Goal: Information Seeking & Learning: Learn about a topic

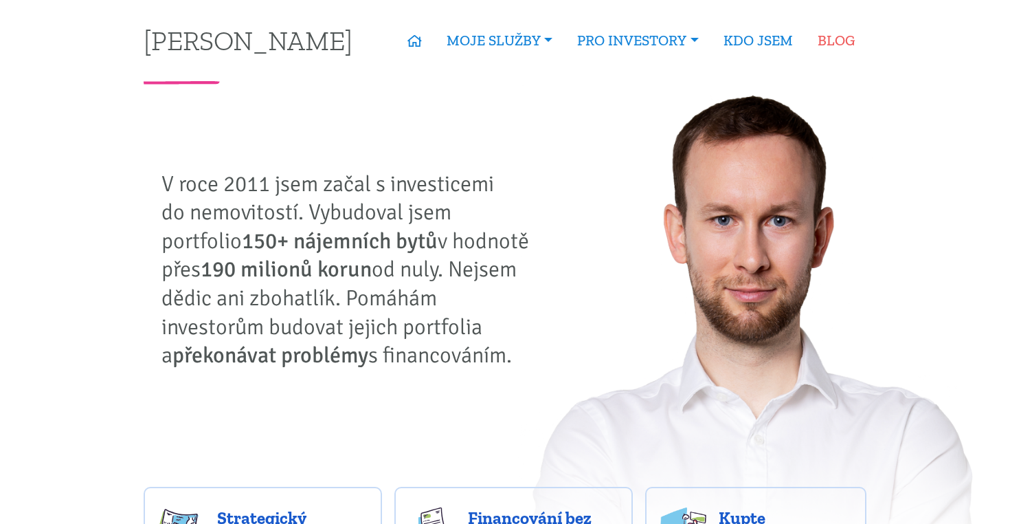
click at [833, 38] on link "BLOG" at bounding box center [836, 41] width 62 height 32
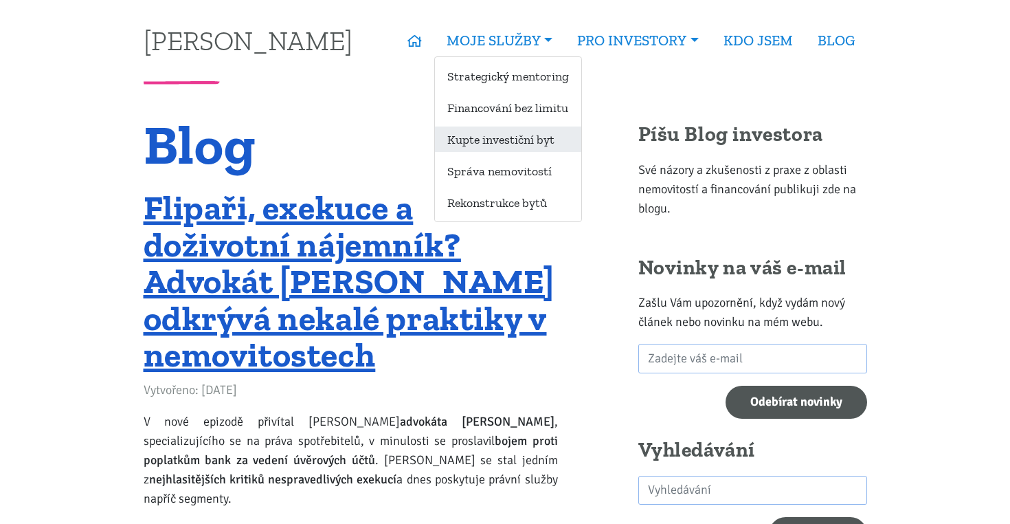
click at [482, 134] on link "Kupte investiční byt" at bounding box center [508, 138] width 146 height 25
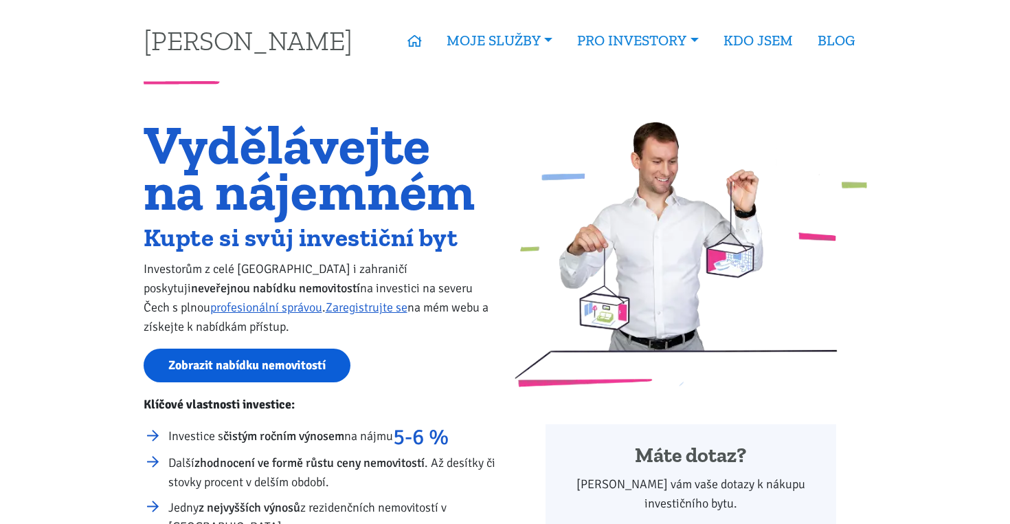
click at [269, 366] on link "Zobrazit nabídku nemovitostí" at bounding box center [247, 365] width 207 height 34
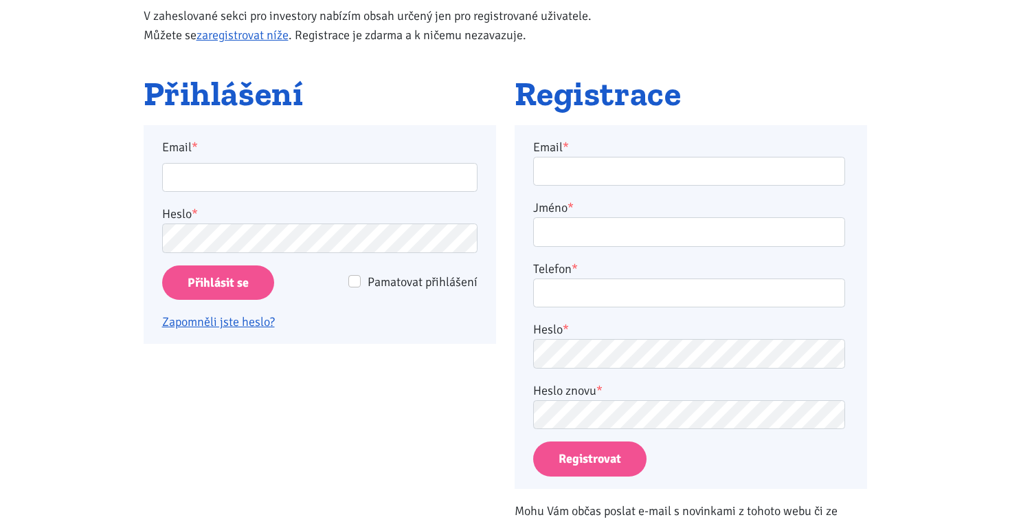
scroll to position [192, 0]
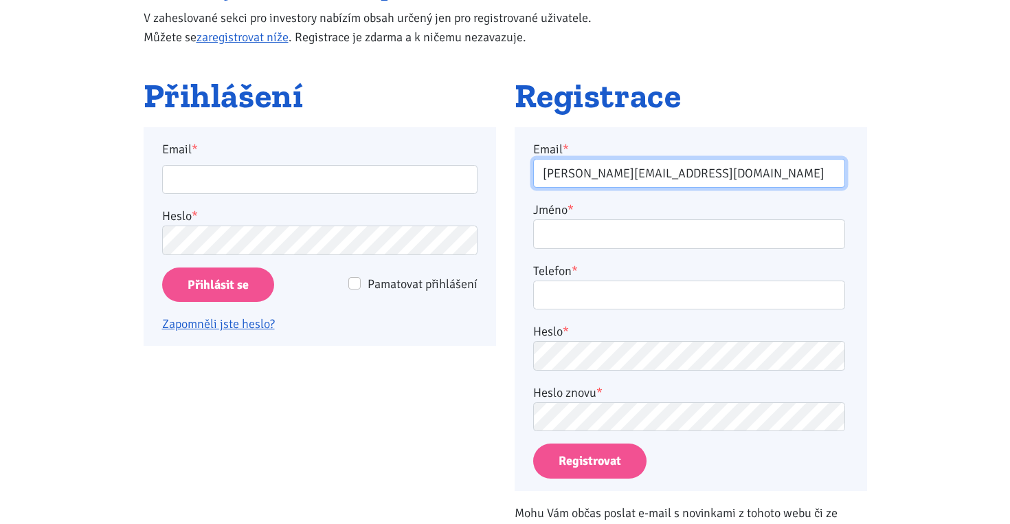
type input "jakub.drozd@vitov.net"
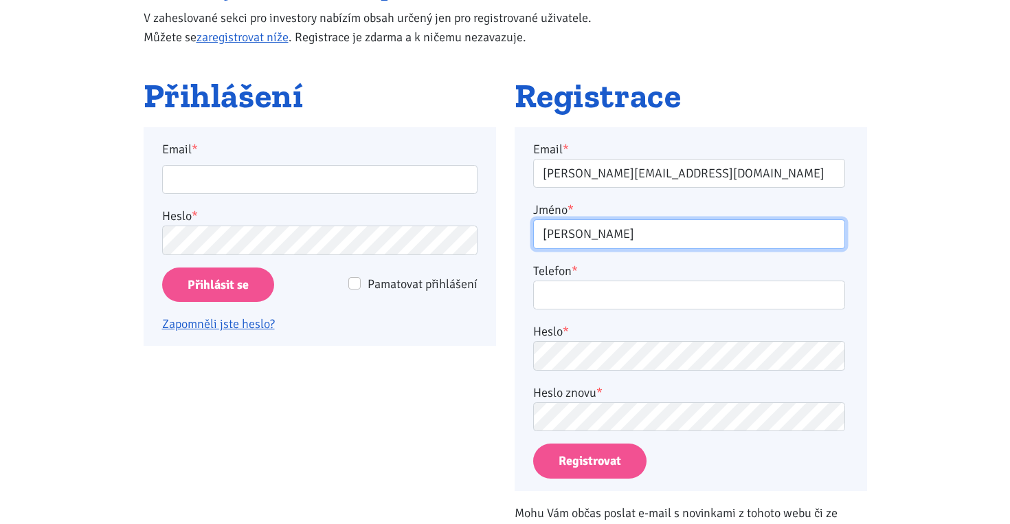
type input "Jakub Drozd"
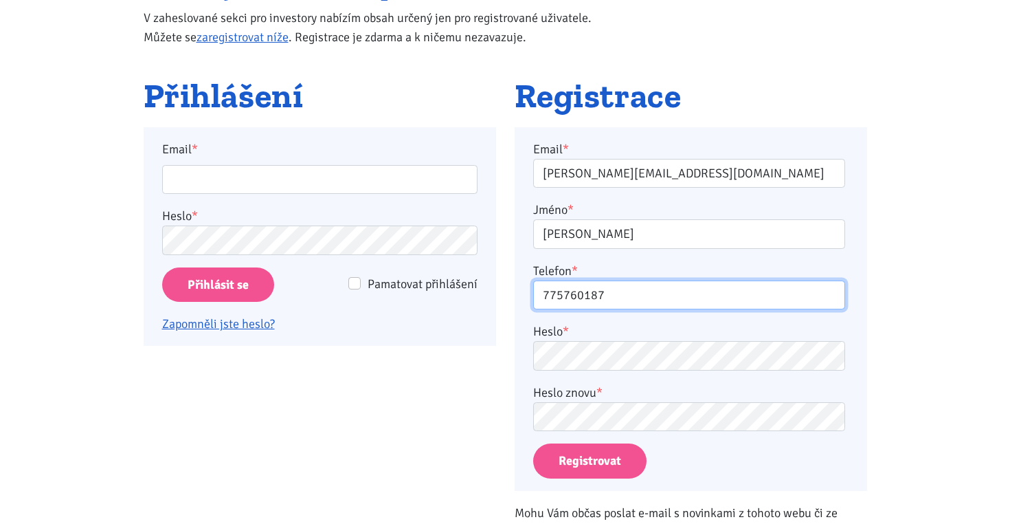
type input "775760187"
click at [609, 463] on button "Registrovat" at bounding box center [589, 460] width 113 height 35
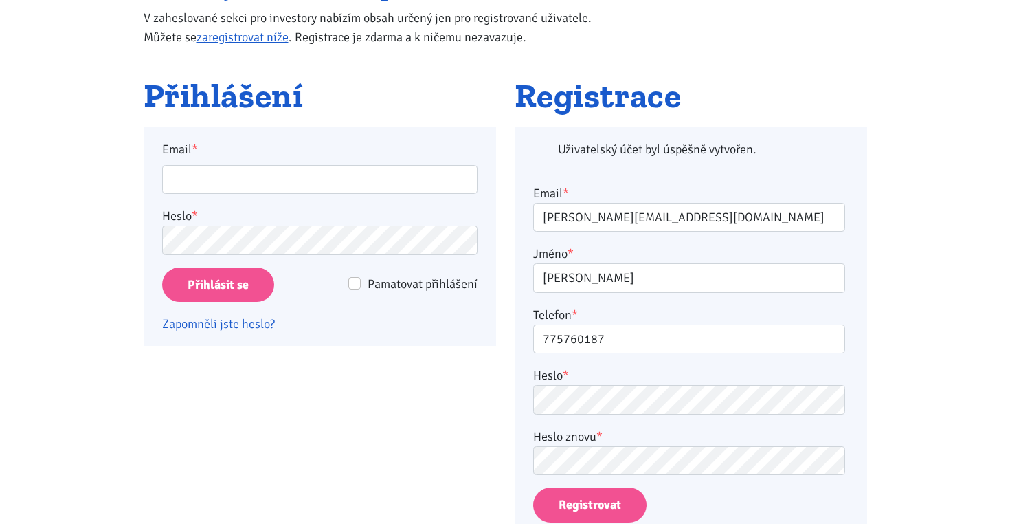
scroll to position [318, 0]
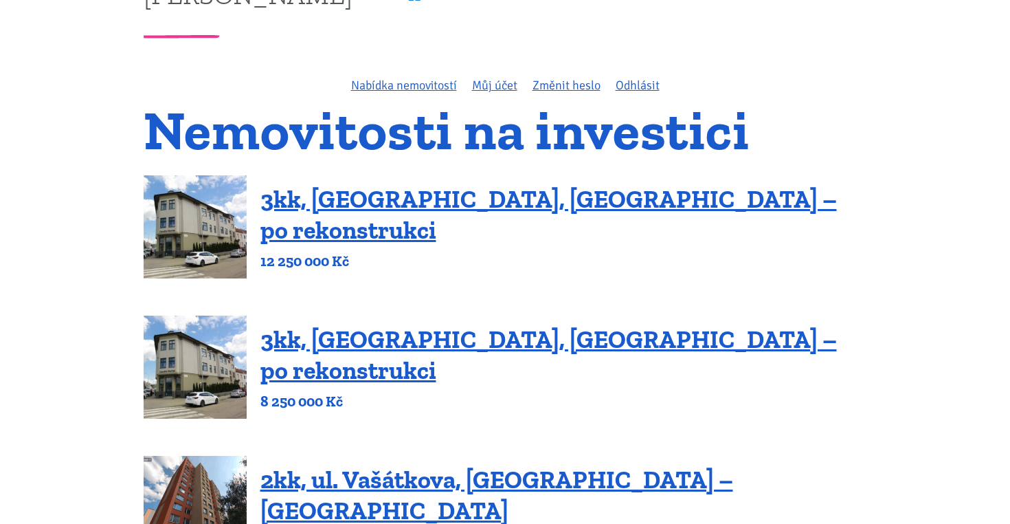
scroll to position [47, 0]
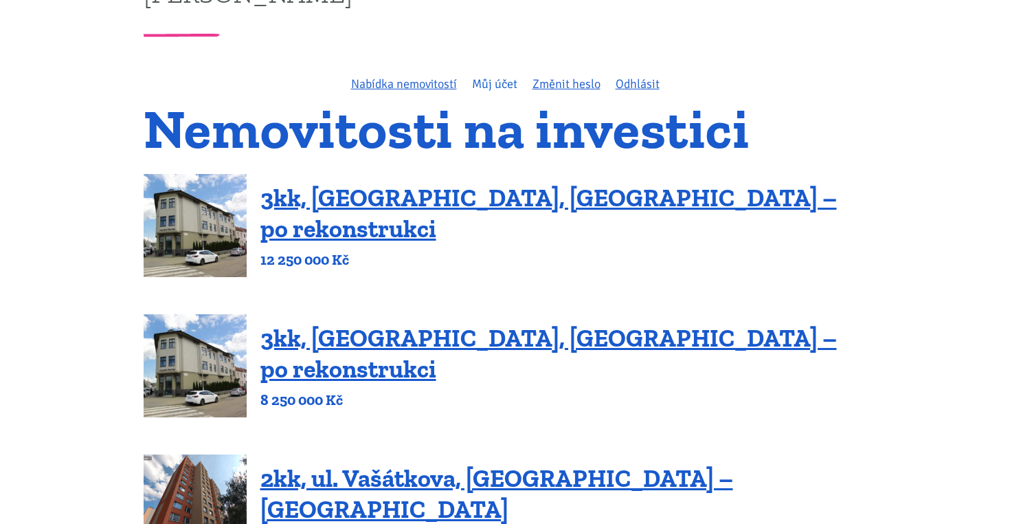
click at [500, 87] on link "Můj účet" at bounding box center [494, 83] width 45 height 15
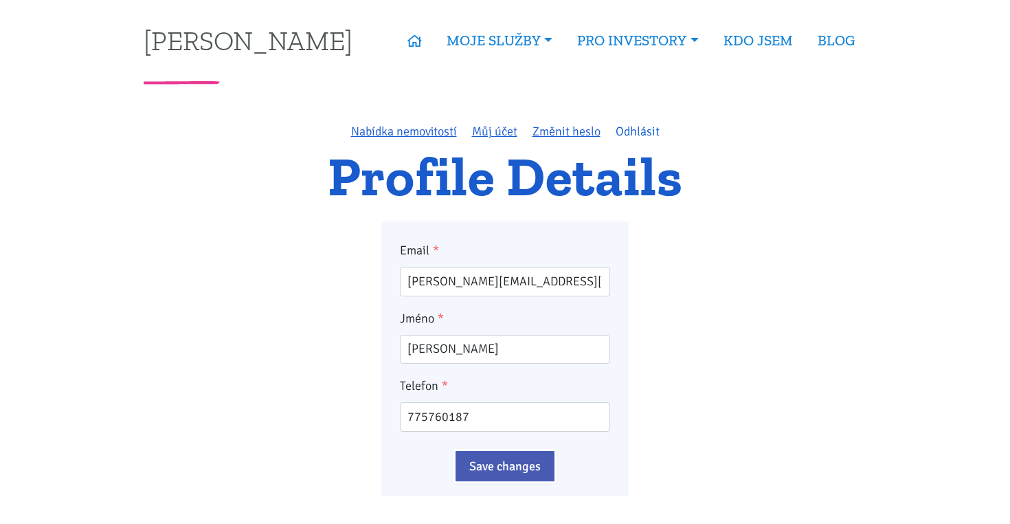
click at [647, 131] on link "Odhlásit" at bounding box center [638, 131] width 44 height 15
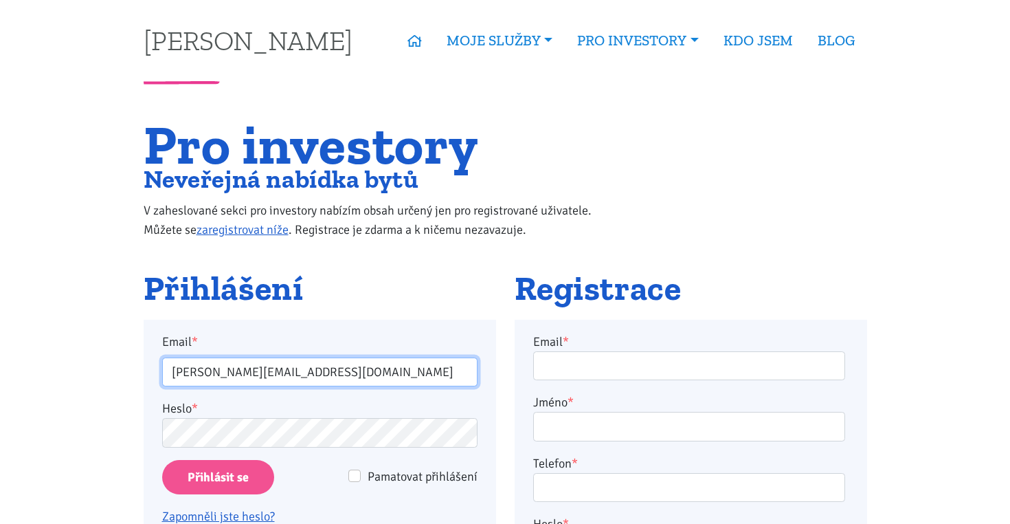
type input "jakub.drozd@vitov.net"
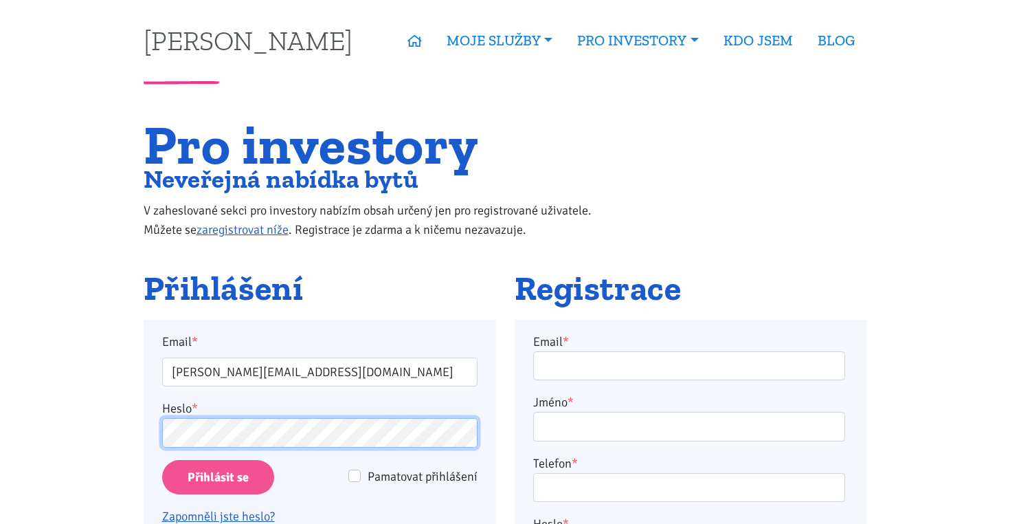
click at [217, 476] on input "Přihlásit se" at bounding box center [218, 477] width 112 height 35
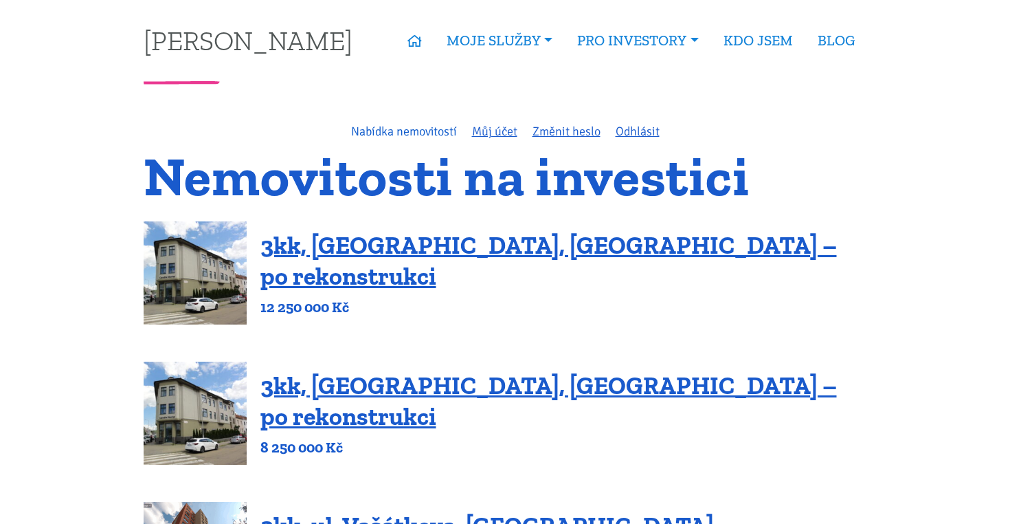
click at [402, 130] on link "Nabídka nemovitostí" at bounding box center [404, 131] width 106 height 15
click at [495, 127] on link "Můj účet" at bounding box center [494, 131] width 45 height 15
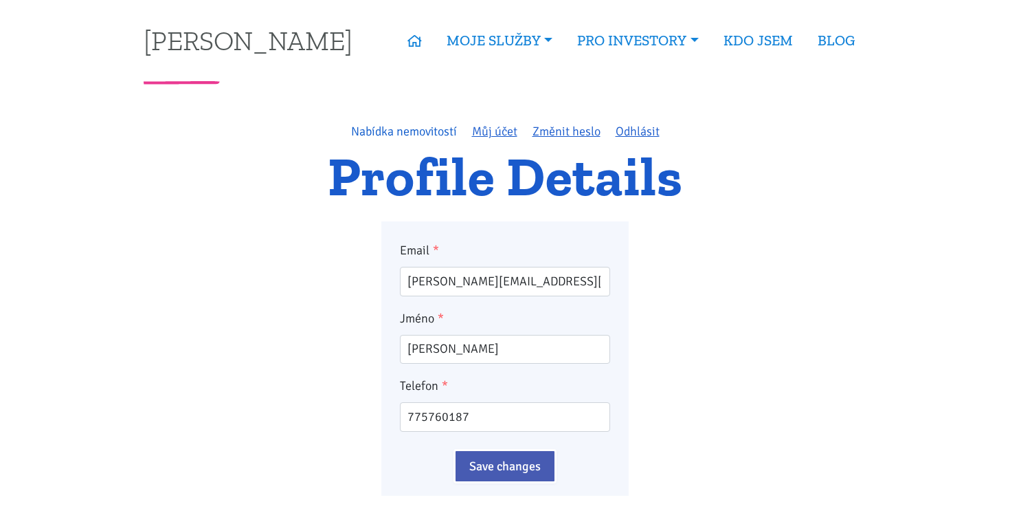
click at [365, 132] on link "Nabídka nemovitostí" at bounding box center [404, 131] width 106 height 15
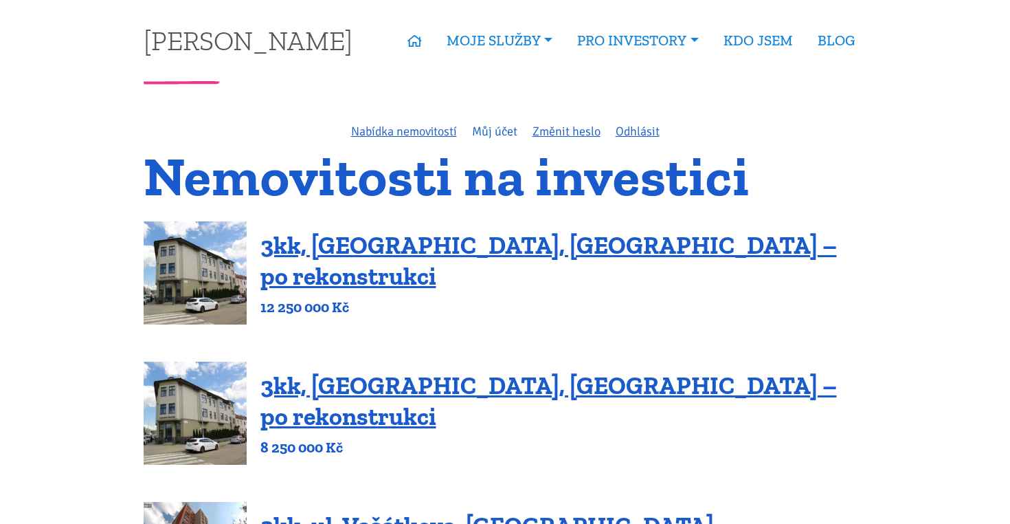
click at [507, 131] on link "Můj účet" at bounding box center [494, 131] width 45 height 15
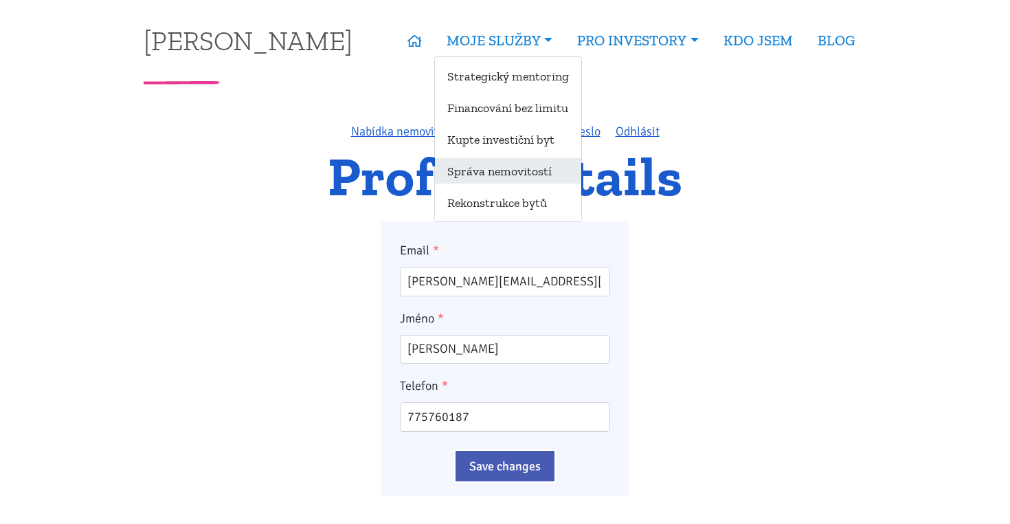
click at [492, 173] on link "Správa nemovitostí" at bounding box center [508, 170] width 146 height 25
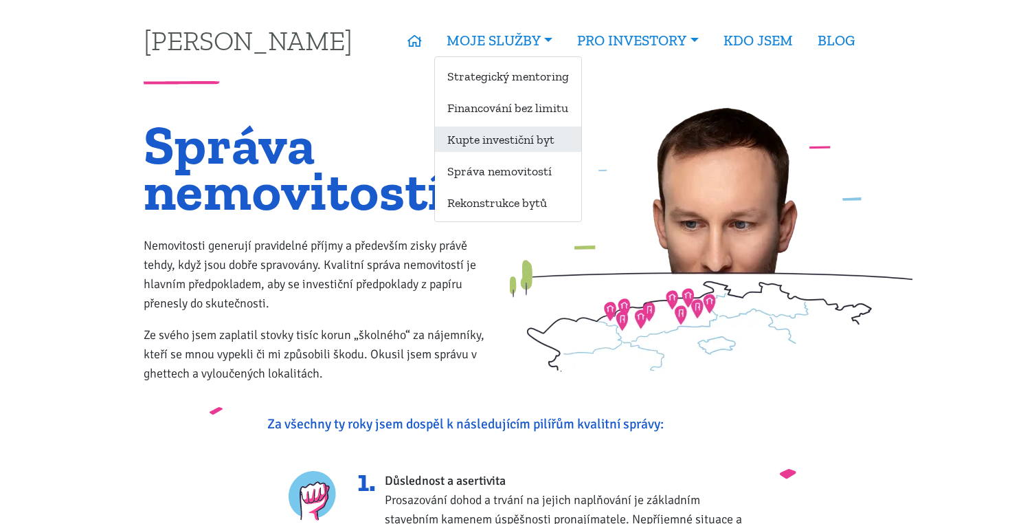
click at [490, 137] on link "Kupte investiční byt" at bounding box center [508, 138] width 146 height 25
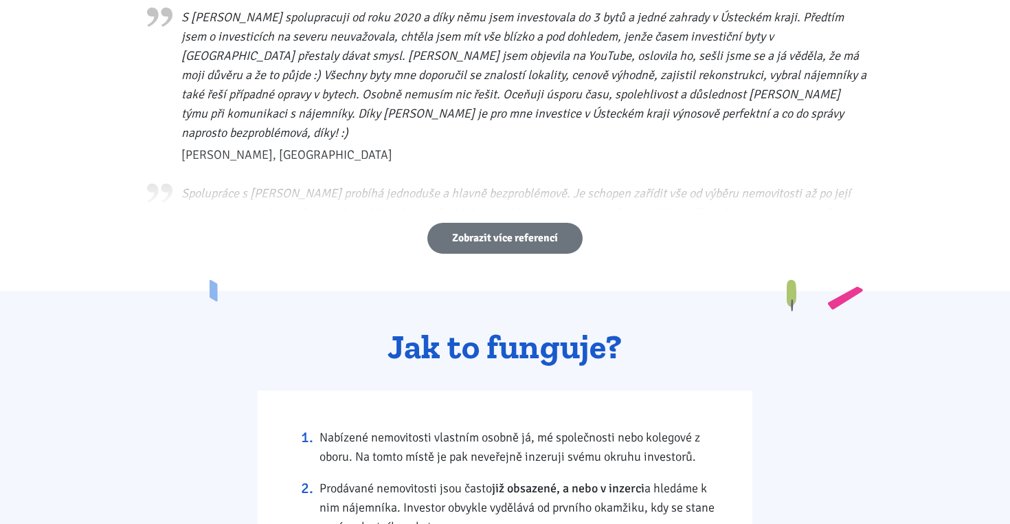
scroll to position [855, 0]
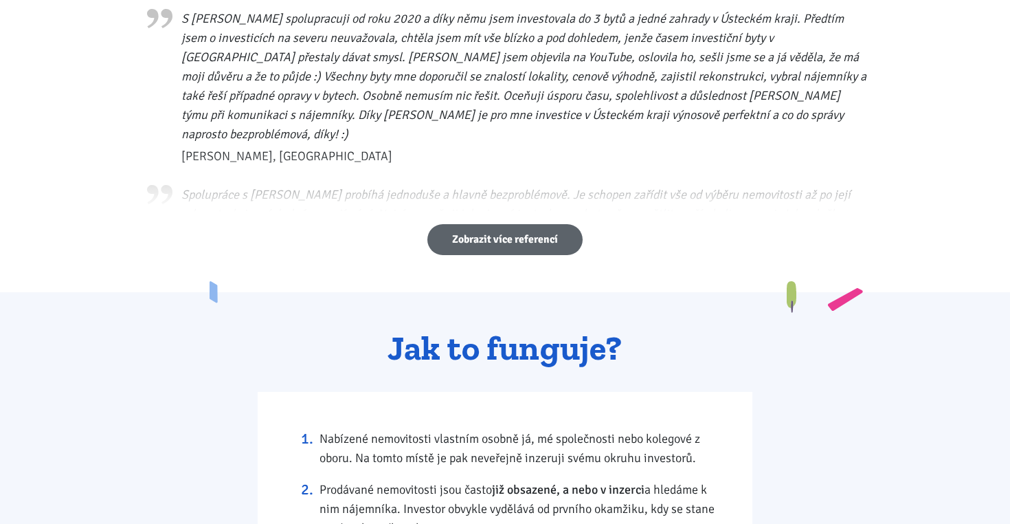
click at [465, 246] on link "Zobrazit více referencí" at bounding box center [504, 239] width 155 height 31
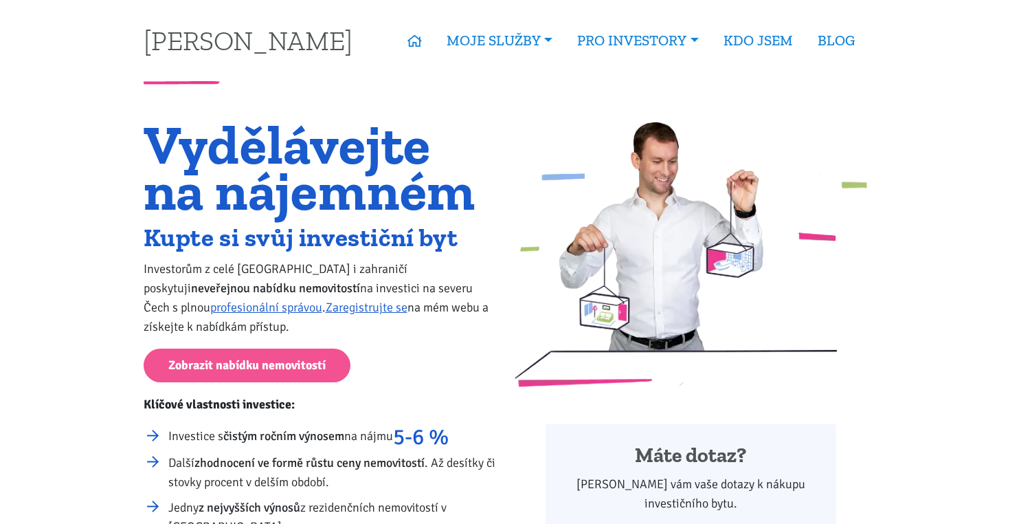
scroll to position [0, 0]
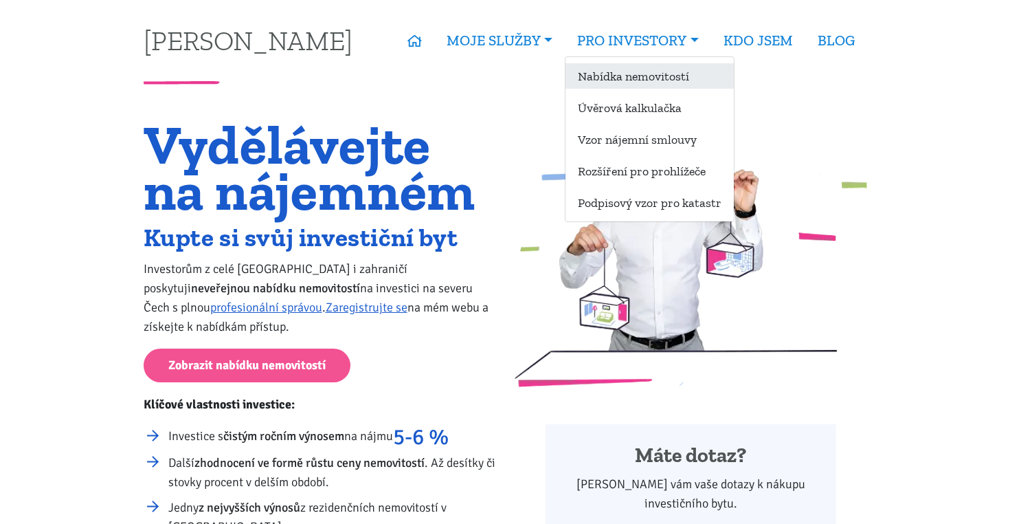
click at [625, 76] on link "Nabídka nemovitostí" at bounding box center [650, 75] width 168 height 25
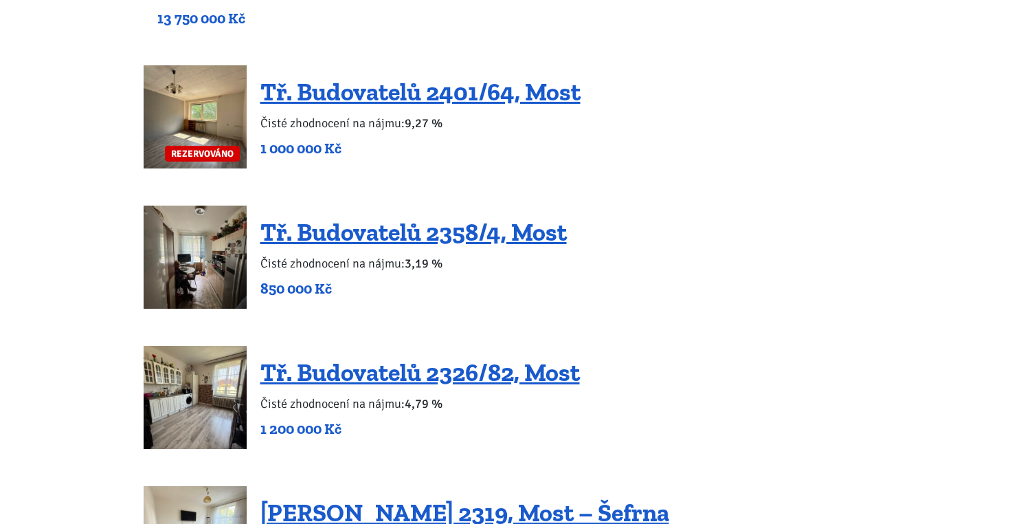
scroll to position [1121, 0]
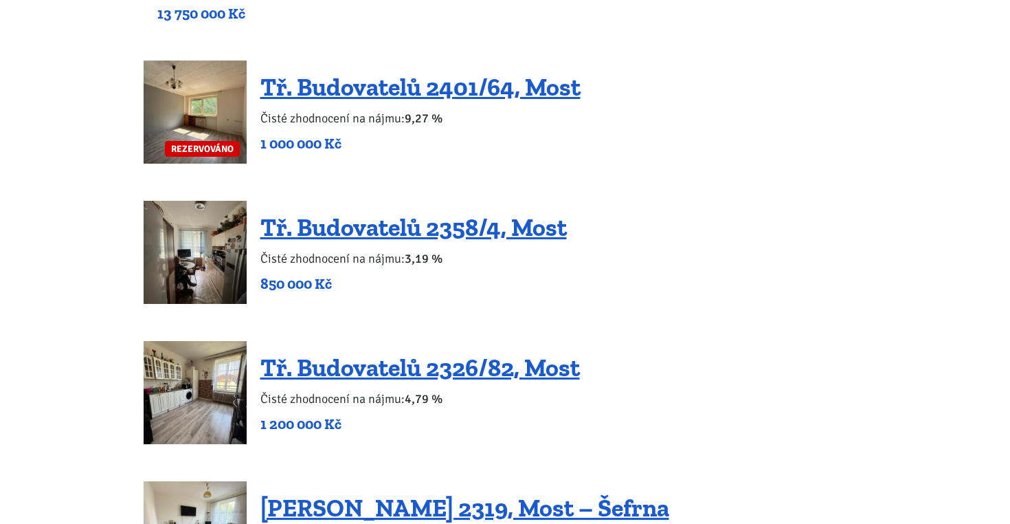
click at [195, 244] on img at bounding box center [195, 252] width 103 height 103
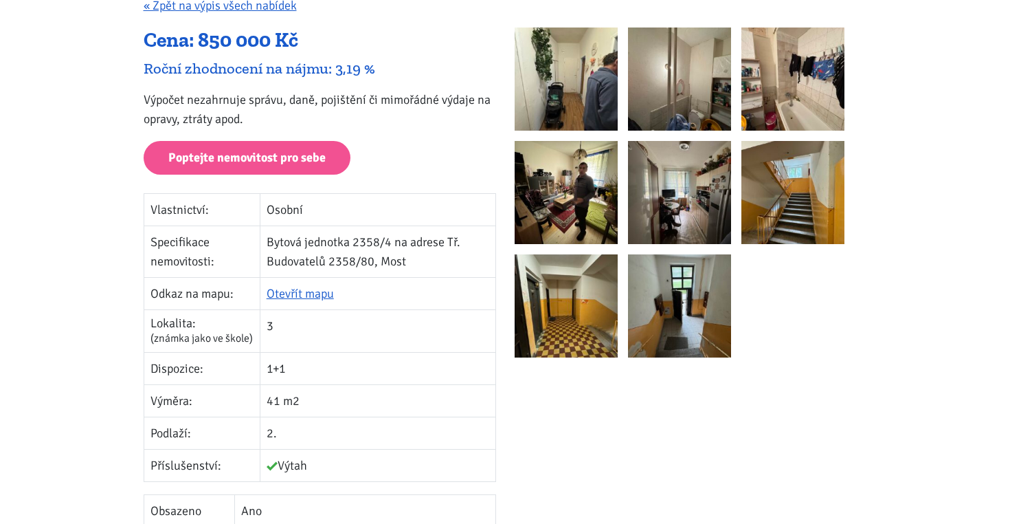
scroll to position [203, 0]
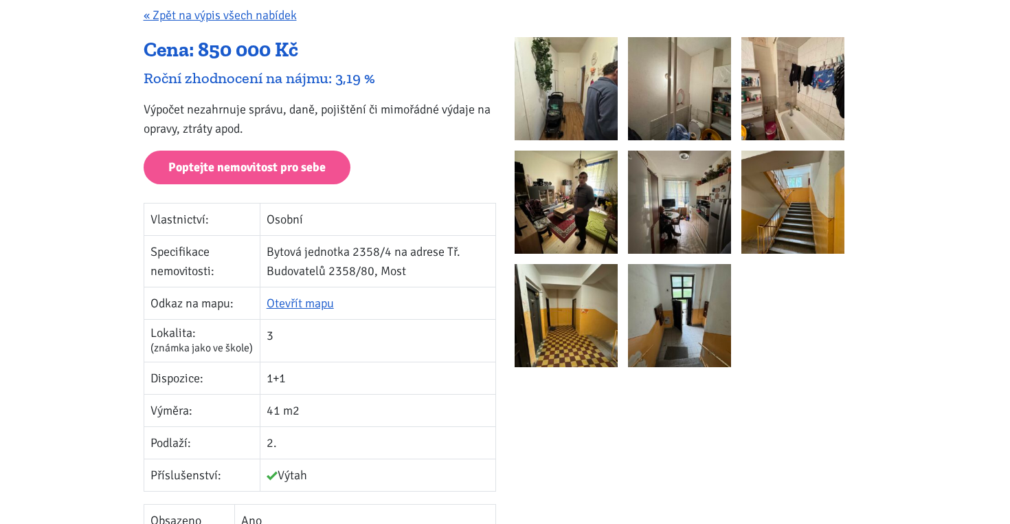
click at [562, 100] on img at bounding box center [566, 88] width 103 height 103
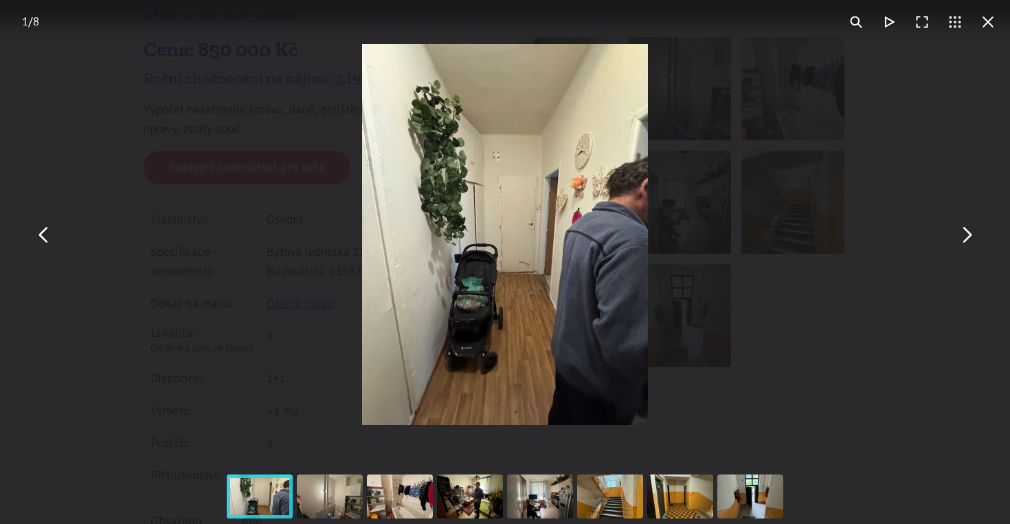
click at [992, 26] on button "You can close this modal content with the ESC key" at bounding box center [988, 21] width 33 height 33
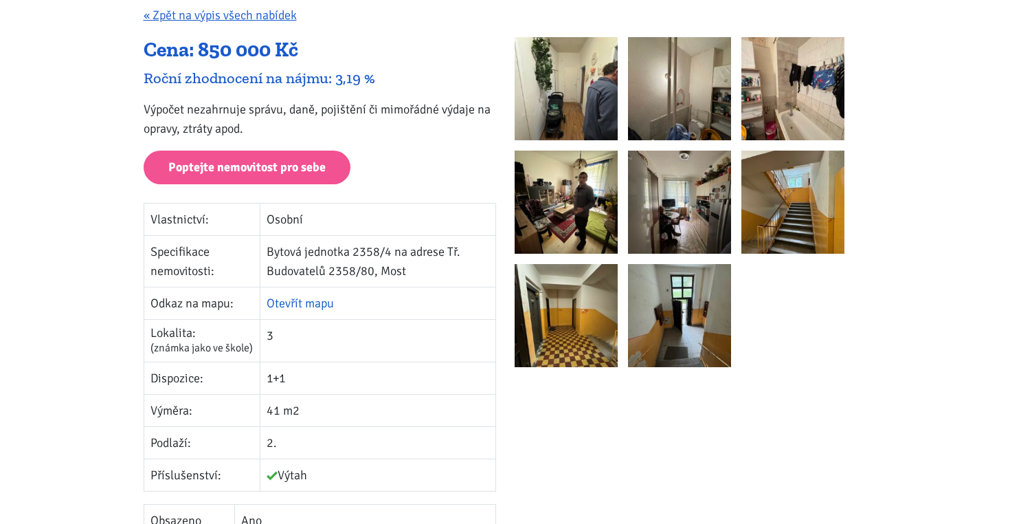
click at [309, 302] on link "Otevřít mapu" at bounding box center [300, 303] width 67 height 15
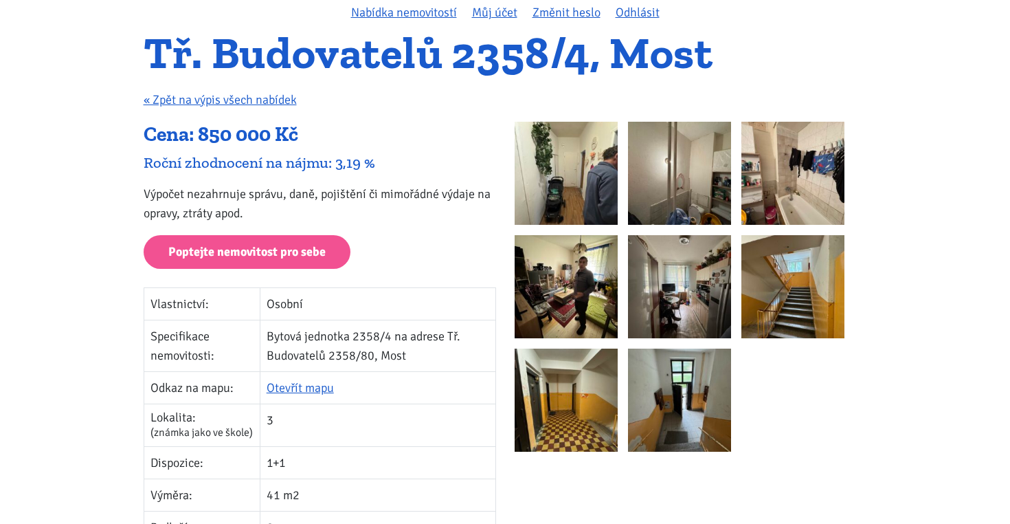
scroll to position [118, 0]
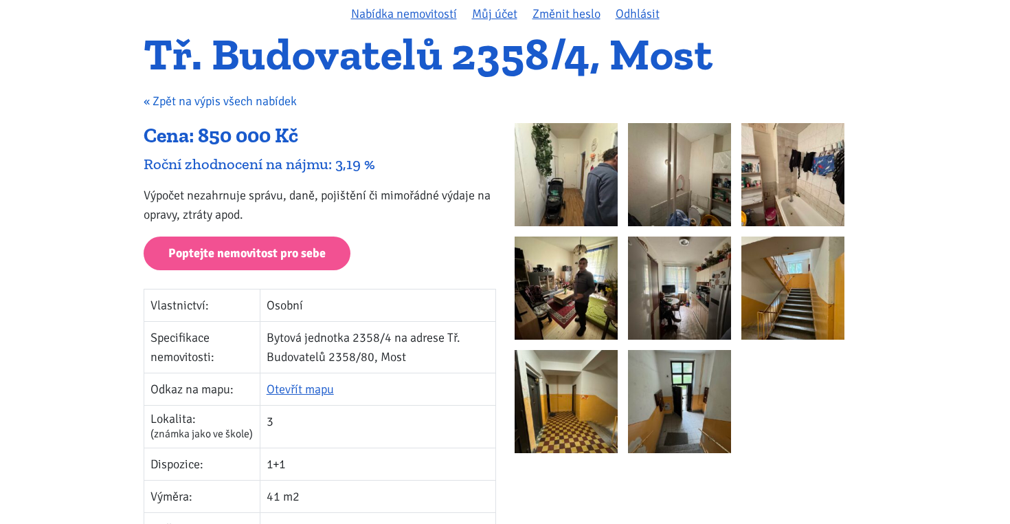
click at [282, 104] on link "« Zpět na výpis všech nabídek" at bounding box center [220, 100] width 153 height 15
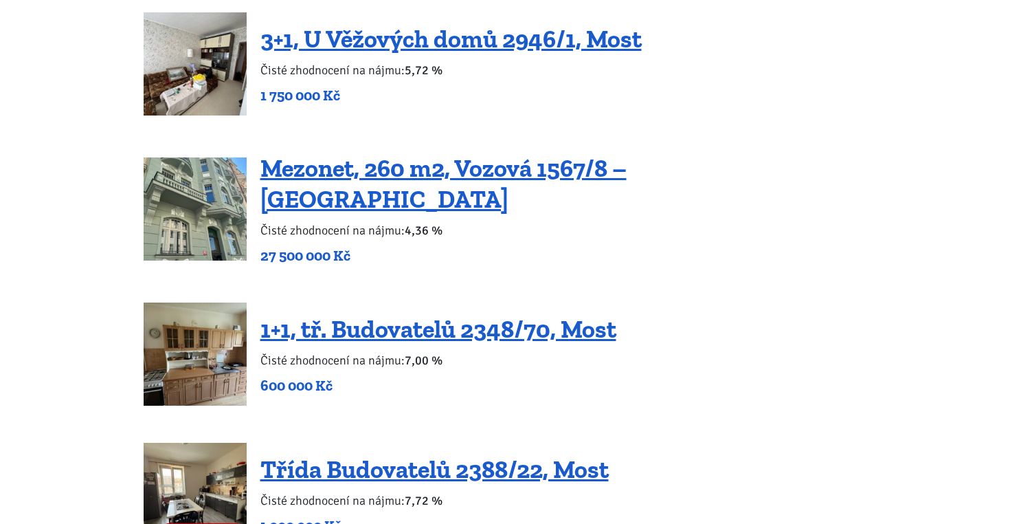
scroll to position [2032, 0]
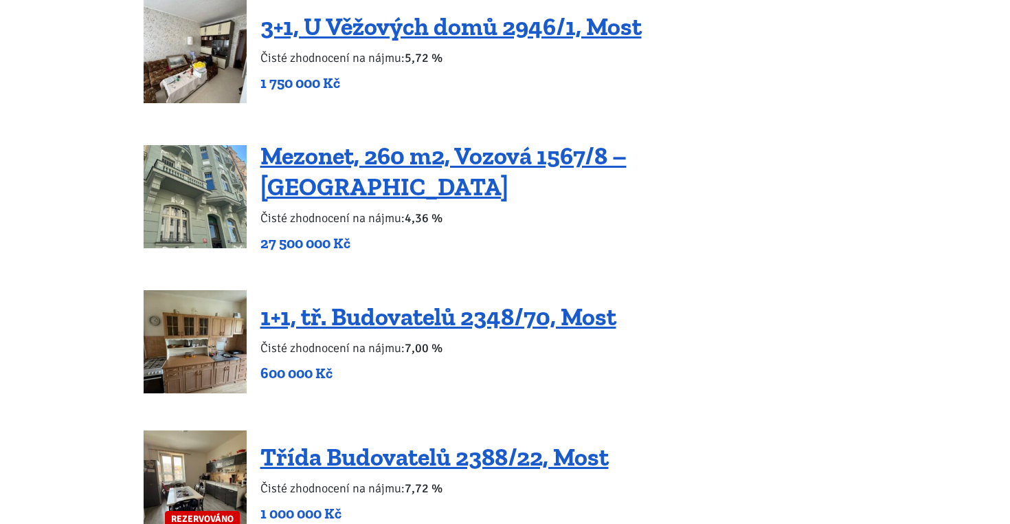
click at [188, 331] on img at bounding box center [195, 341] width 103 height 103
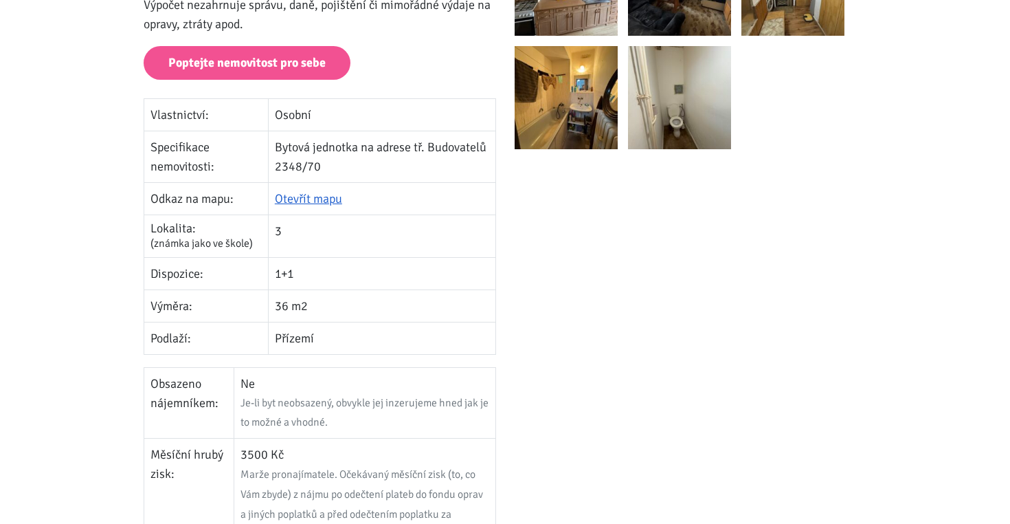
scroll to position [306, 0]
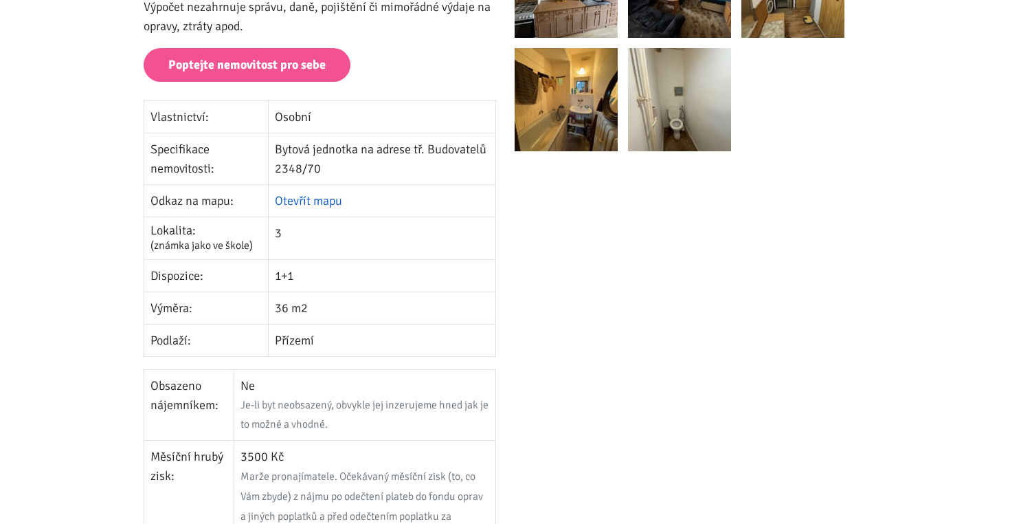
click at [327, 201] on link "Otevřít mapu" at bounding box center [308, 200] width 67 height 15
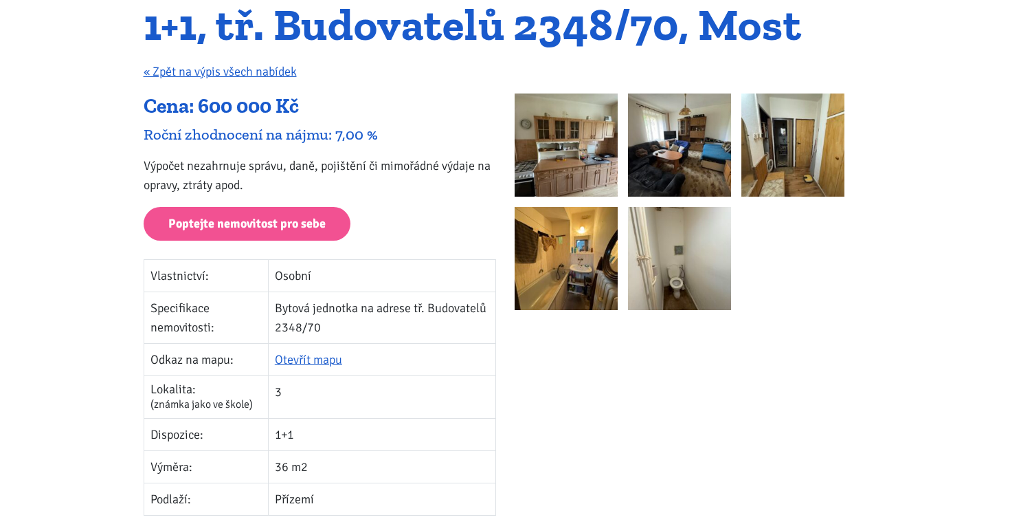
scroll to position [146, 0]
click at [567, 131] on img at bounding box center [566, 145] width 103 height 103
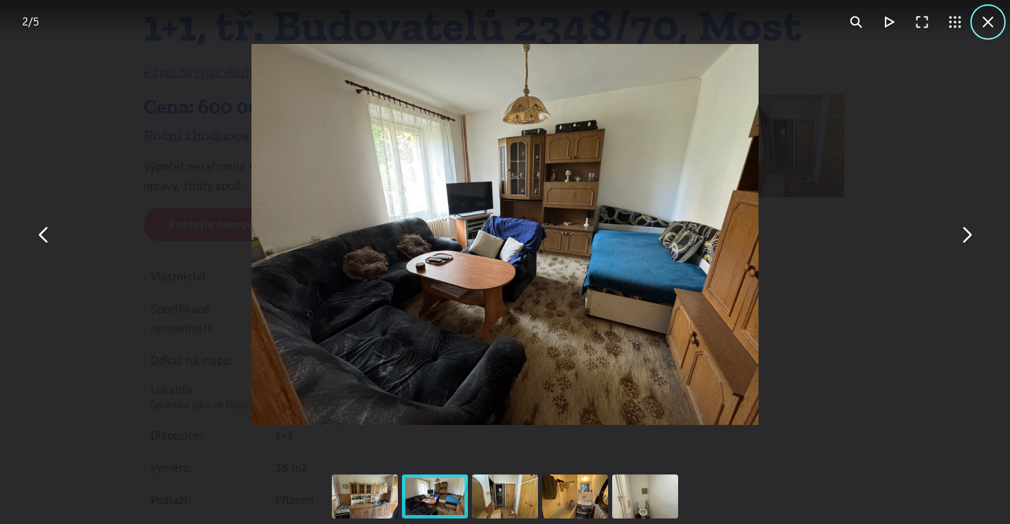
click at [992, 21] on button "You can close this modal content with the ESC key" at bounding box center [988, 21] width 33 height 33
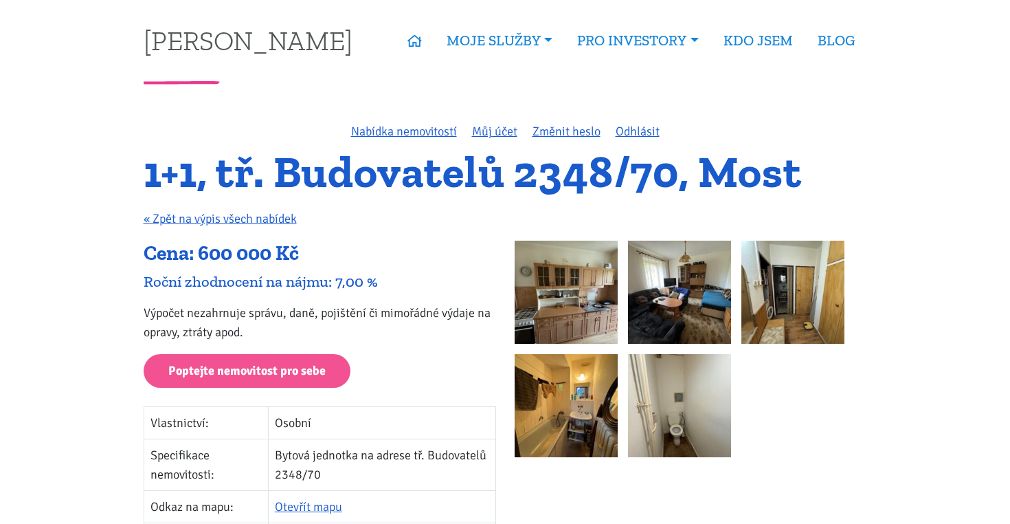
scroll to position [0, 0]
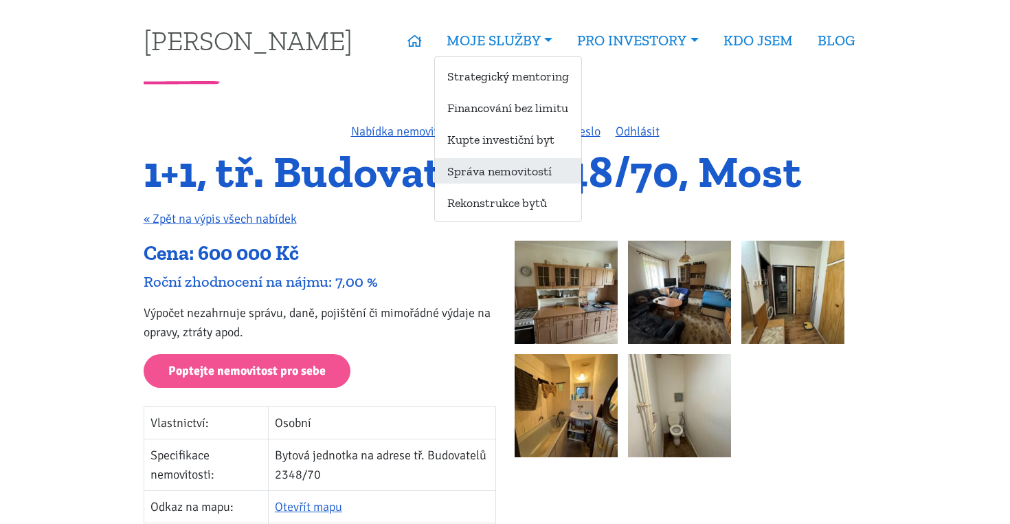
click at [467, 176] on link "Správa nemovitostí" at bounding box center [508, 170] width 146 height 25
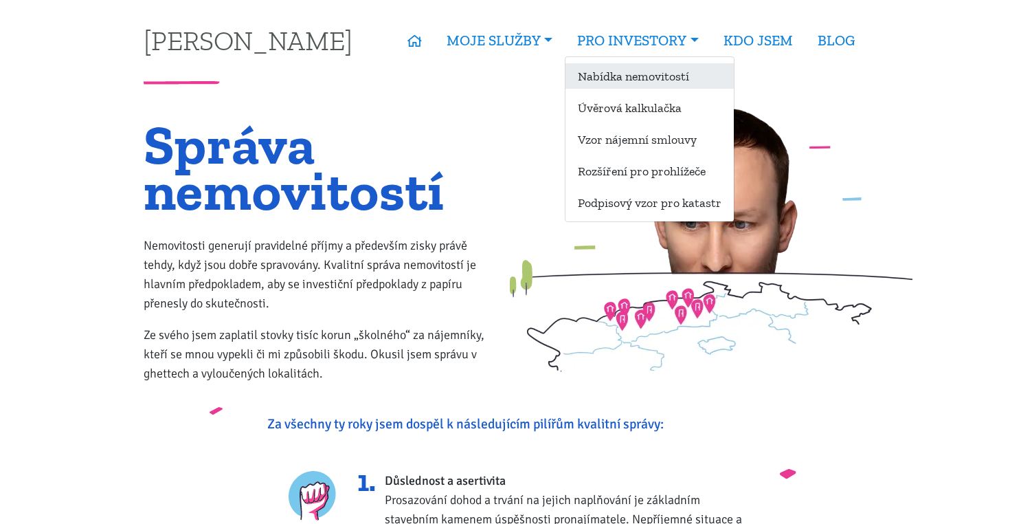
click at [604, 76] on link "Nabídka nemovitostí" at bounding box center [650, 75] width 168 height 25
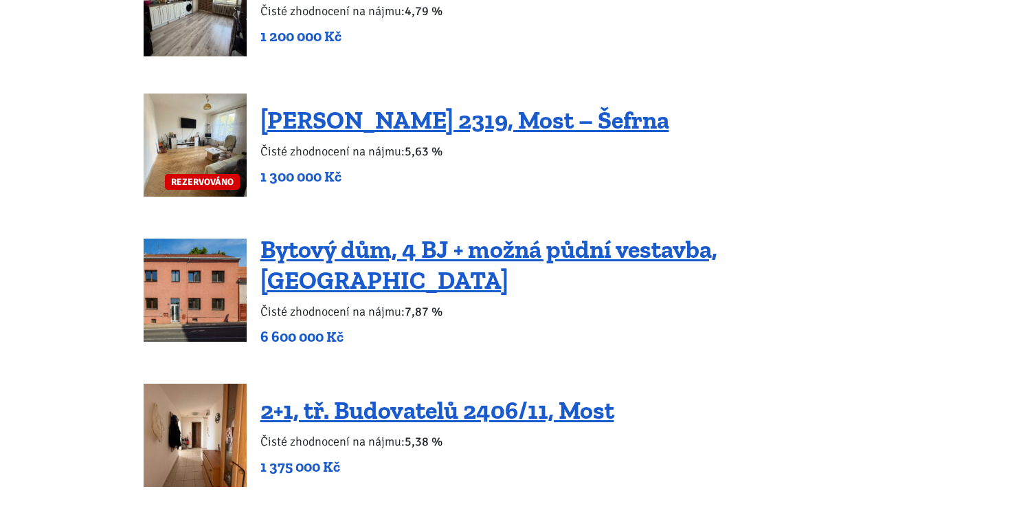
scroll to position [1514, 0]
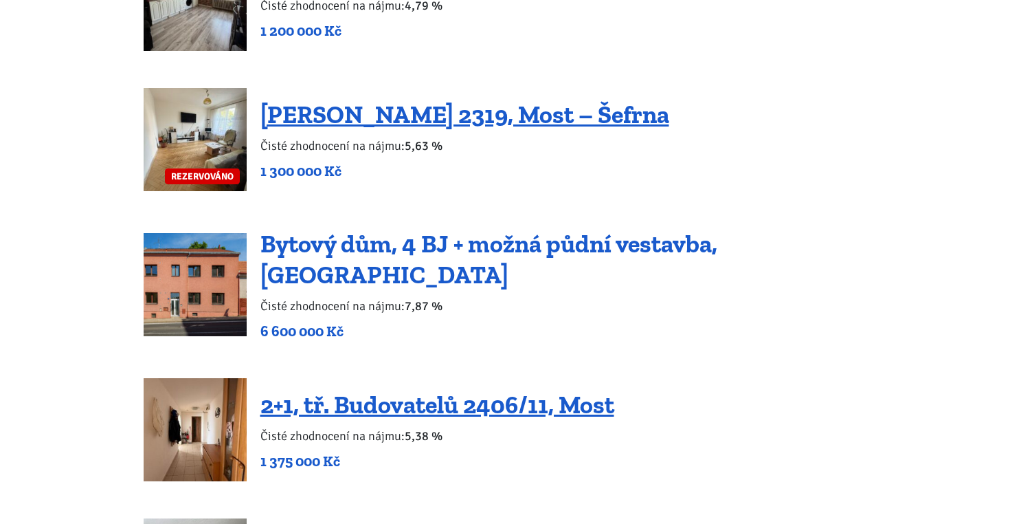
click at [498, 253] on link "Bytový dům, 4 BJ + možná půdní vestavba, Podbořany" at bounding box center [488, 259] width 457 height 60
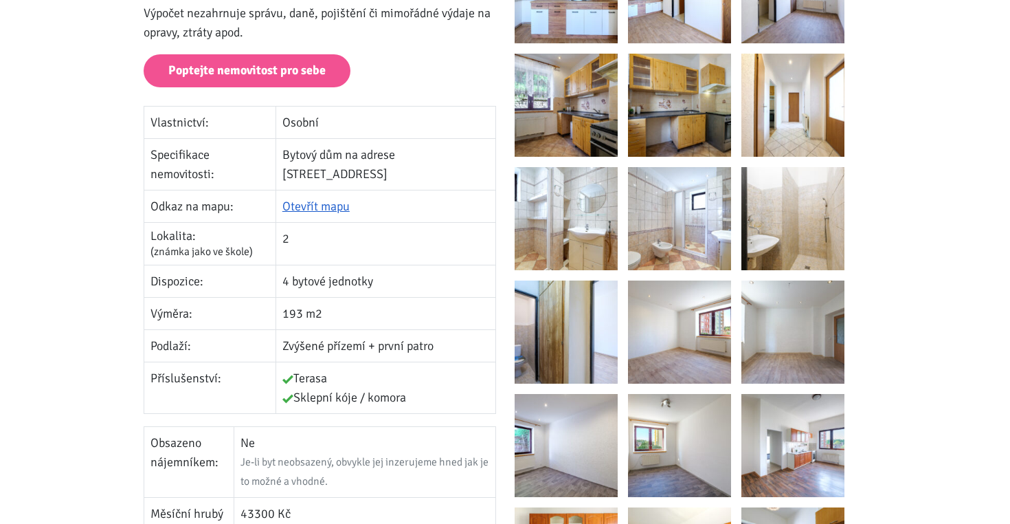
scroll to position [337, 0]
click at [312, 199] on link "Otevřít mapu" at bounding box center [315, 206] width 67 height 15
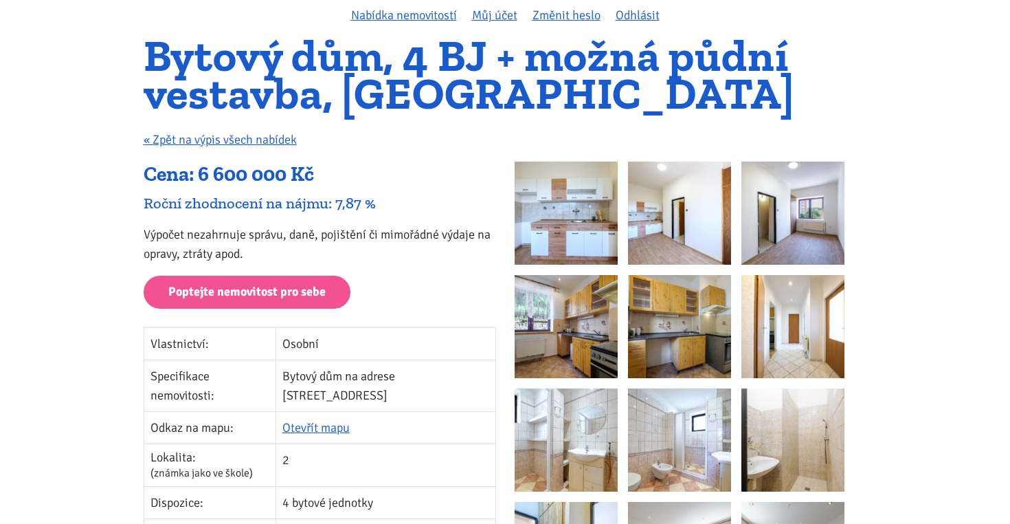
scroll to position [120, 0]
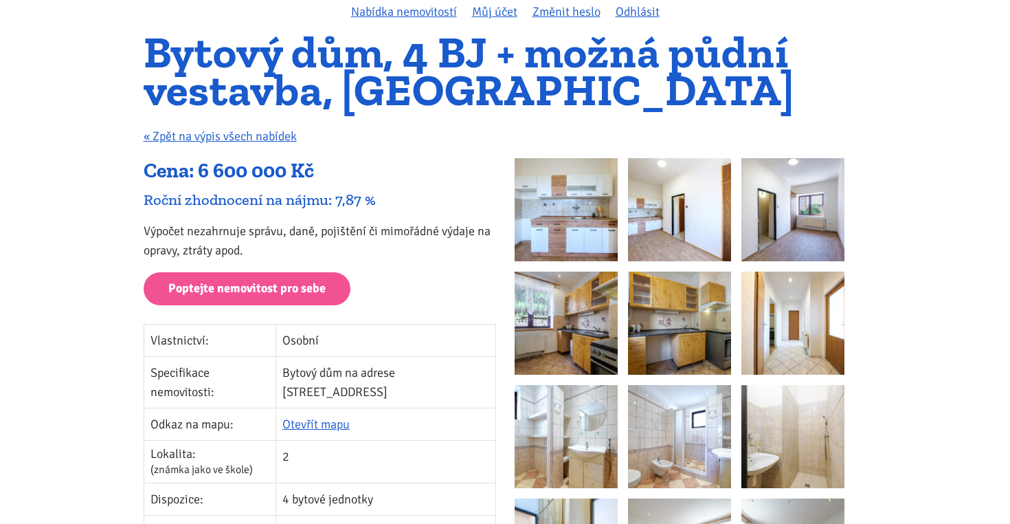
click at [594, 196] on img at bounding box center [566, 209] width 103 height 103
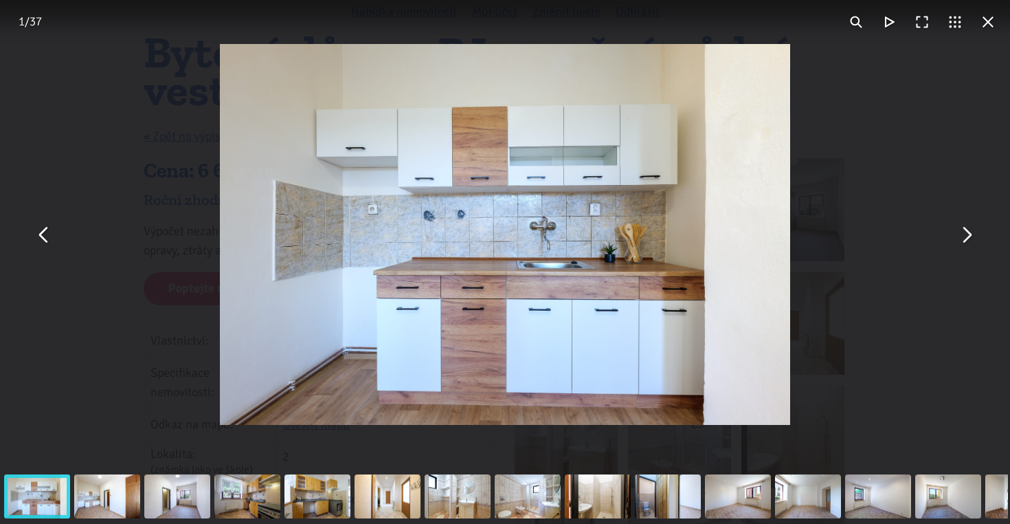
click at [992, 26] on button "You can close this modal content with the ESC key" at bounding box center [988, 21] width 33 height 33
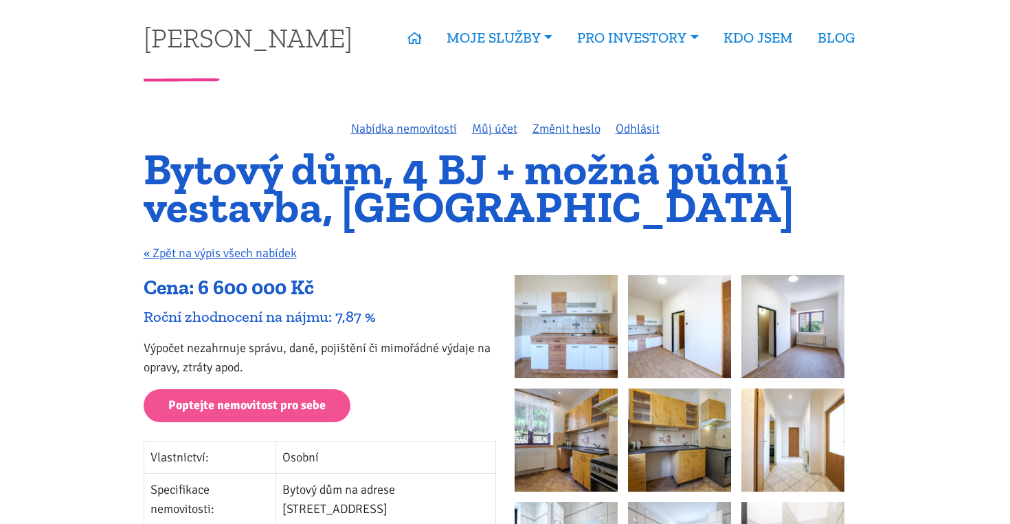
scroll to position [3, 0]
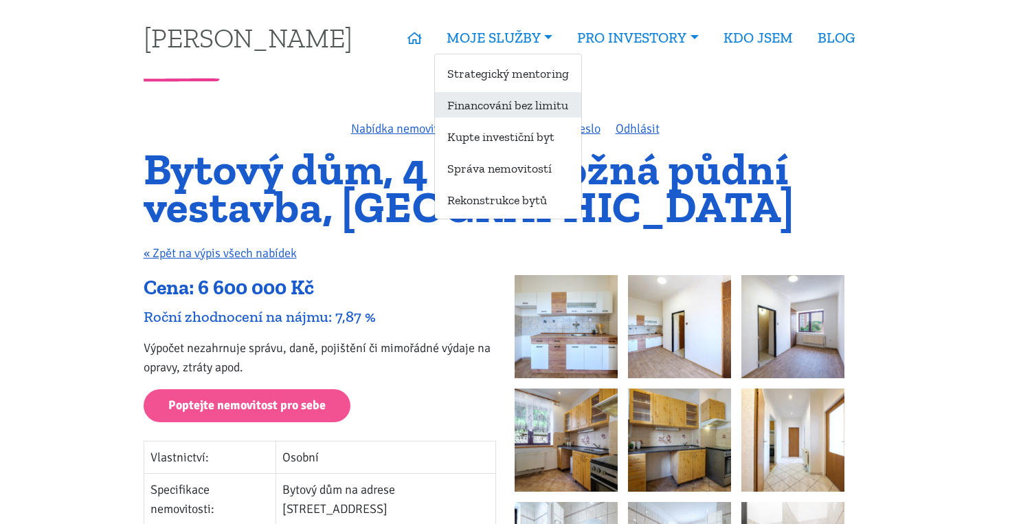
click at [494, 102] on link "Financování bez limitu" at bounding box center [508, 104] width 146 height 25
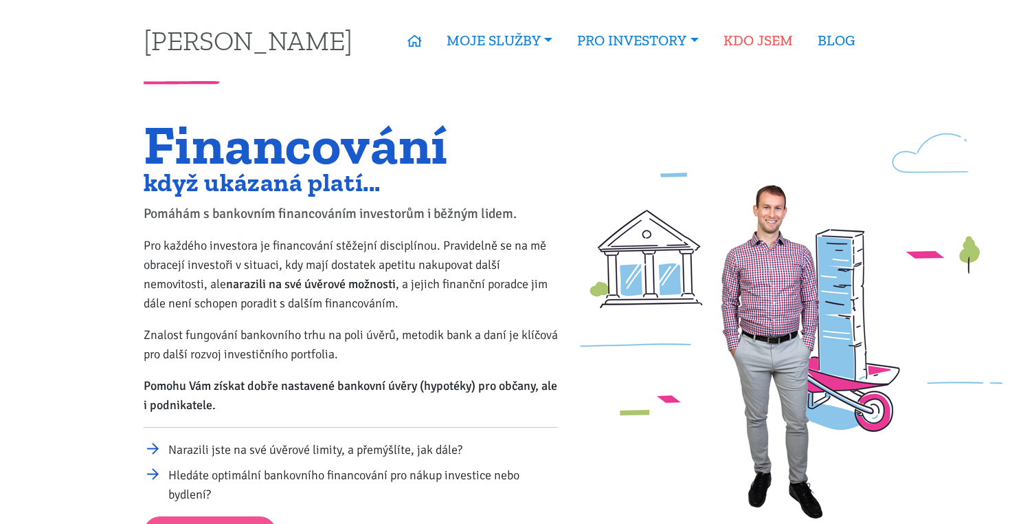
click at [741, 43] on link "KDO JSEM" at bounding box center [758, 41] width 94 height 32
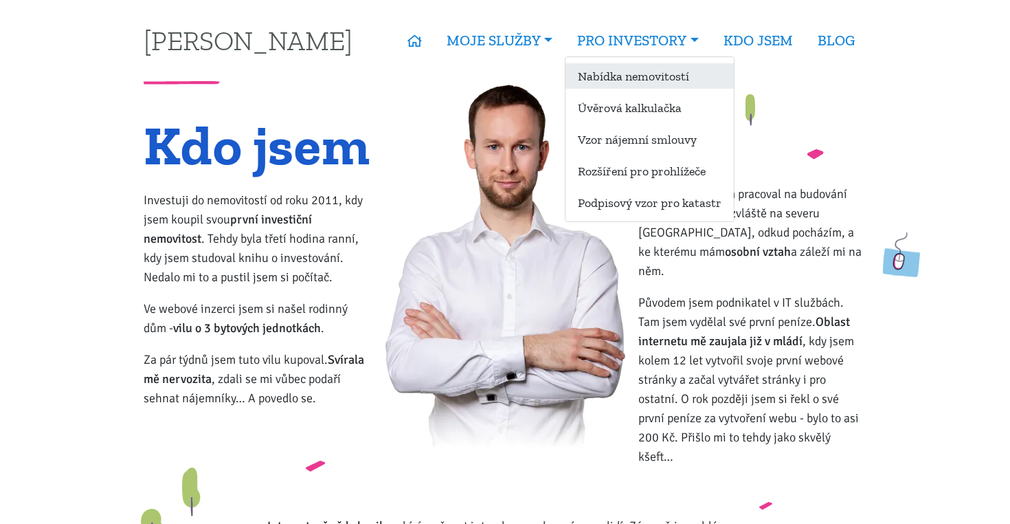
click at [593, 69] on link "Nabídka nemovitostí" at bounding box center [650, 75] width 168 height 25
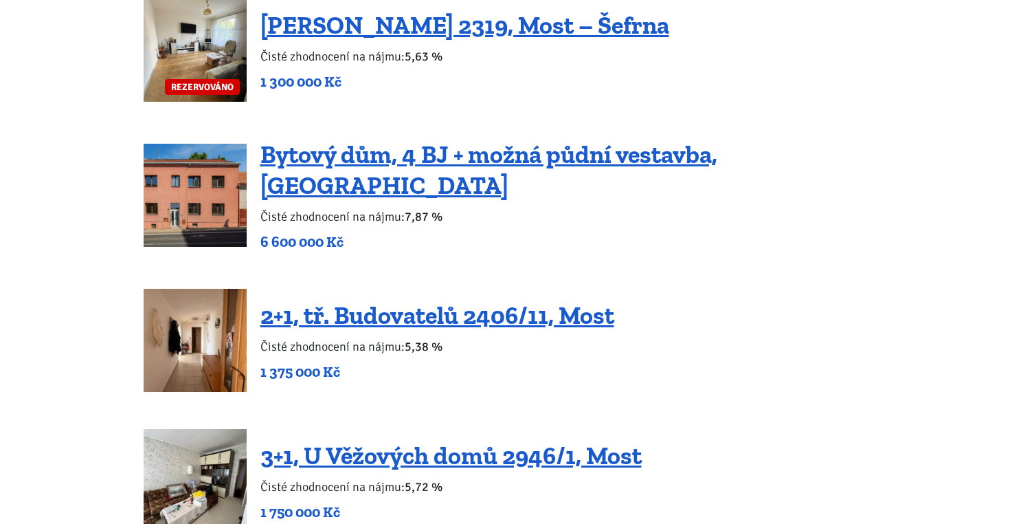
scroll to position [1594, 0]
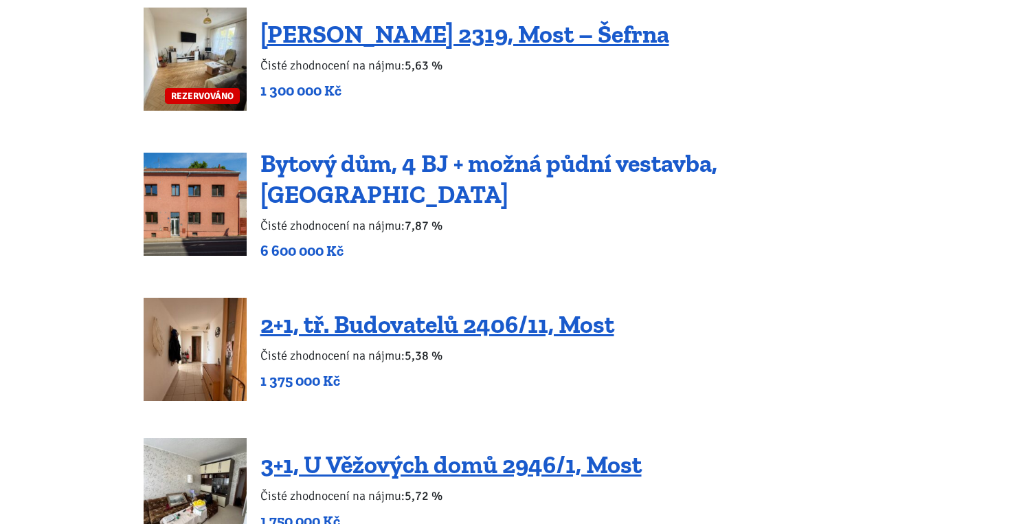
click at [434, 179] on link "Bytový dům, 4 BJ + možná půdní vestavba, Podbořany" at bounding box center [488, 178] width 457 height 60
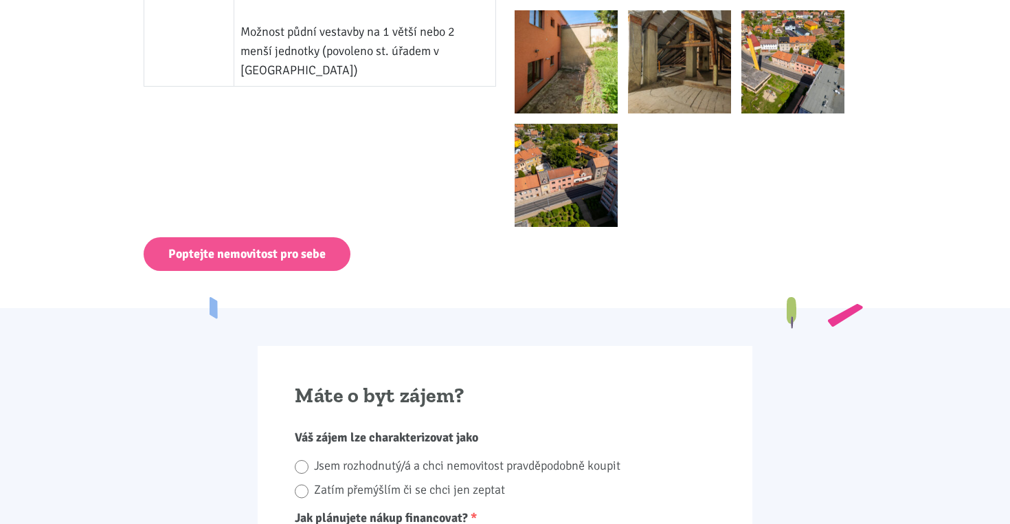
scroll to position [1515, 0]
click at [579, 178] on img at bounding box center [566, 175] width 103 height 103
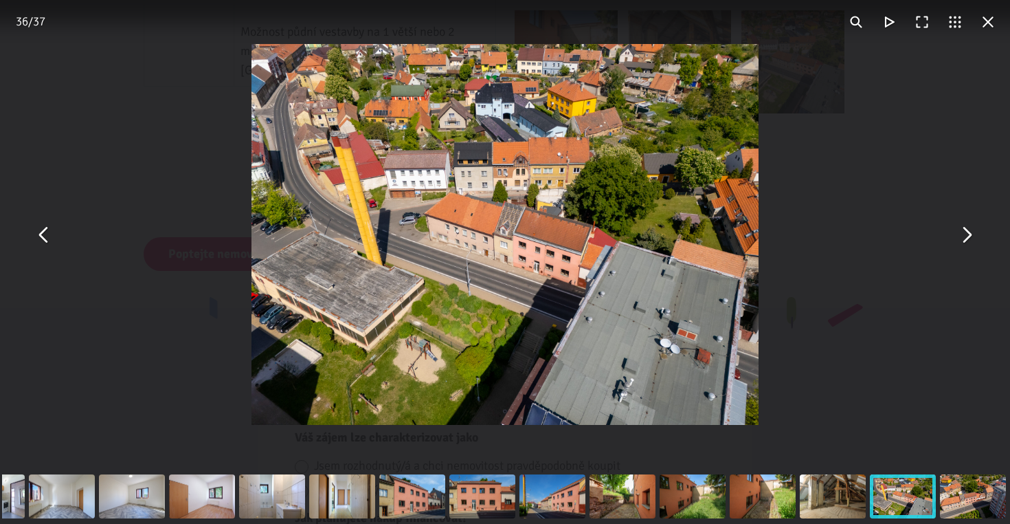
click at [988, 22] on button "You can close this modal content with the ESC key" at bounding box center [988, 21] width 33 height 33
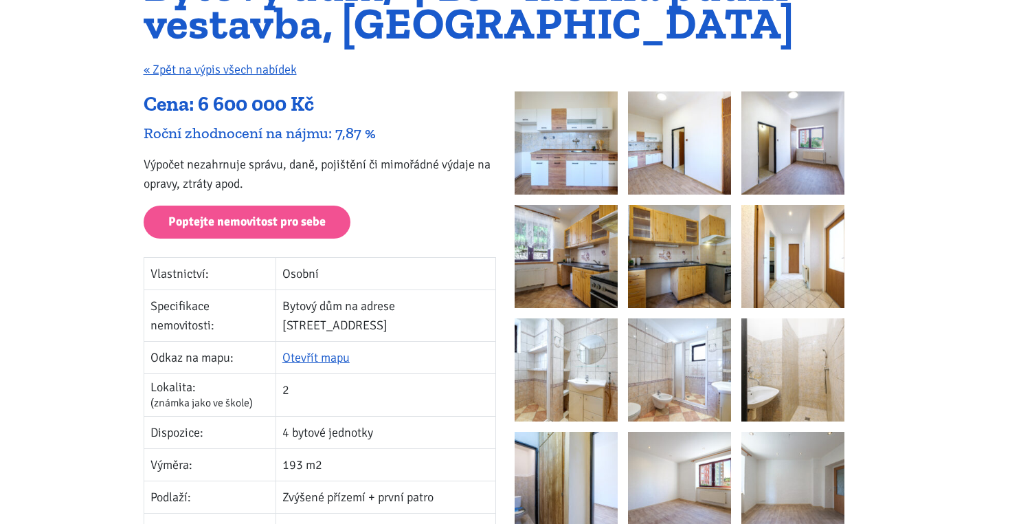
scroll to position [156, 0]
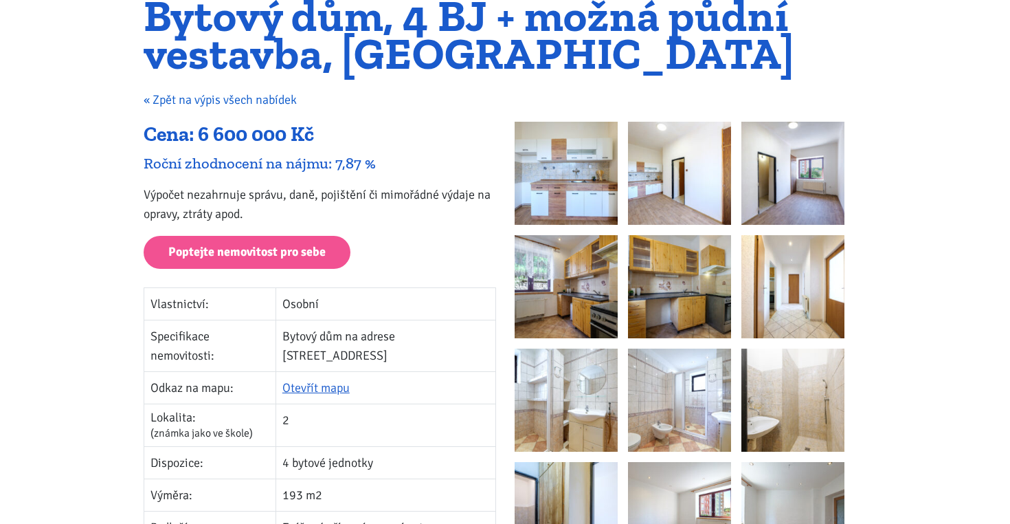
click at [287, 102] on link "« Zpět na výpis všech nabídek" at bounding box center [220, 99] width 153 height 15
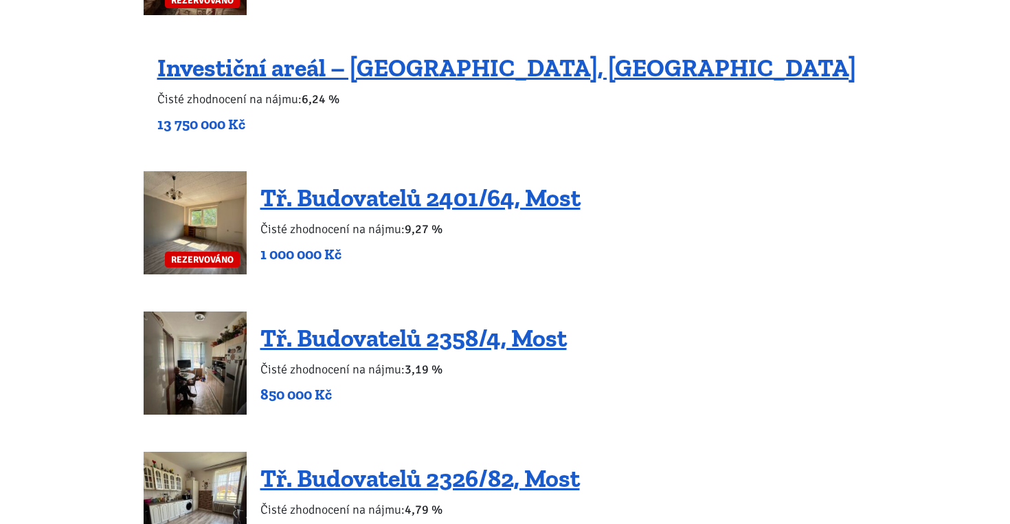
scroll to position [1010, 0]
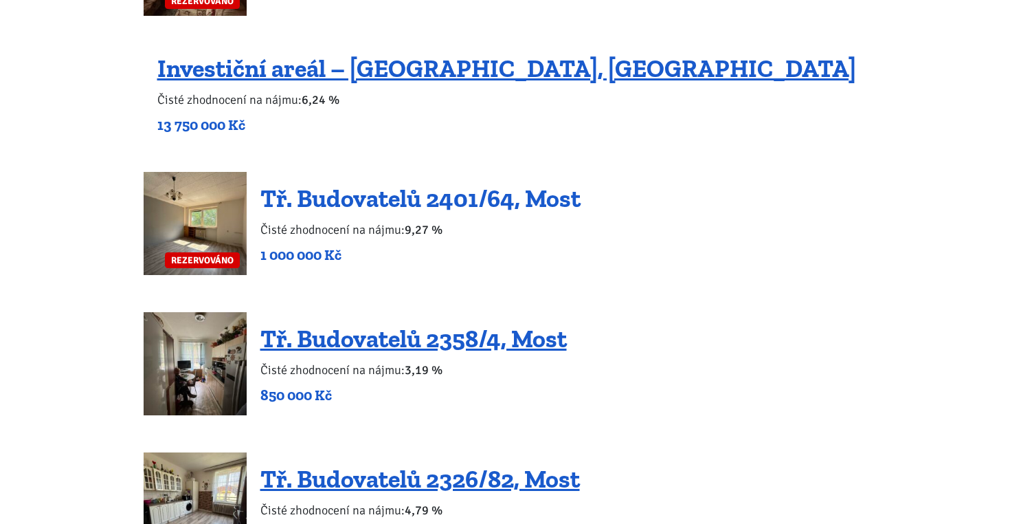
click at [289, 201] on link "Tř. Budovatelů 2401/64, Most" at bounding box center [420, 199] width 320 height 30
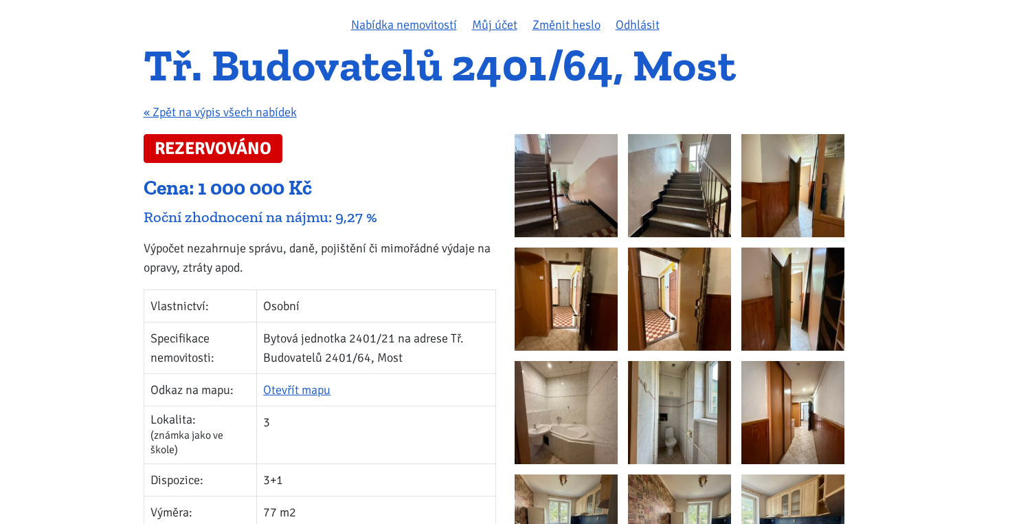
scroll to position [109, 0]
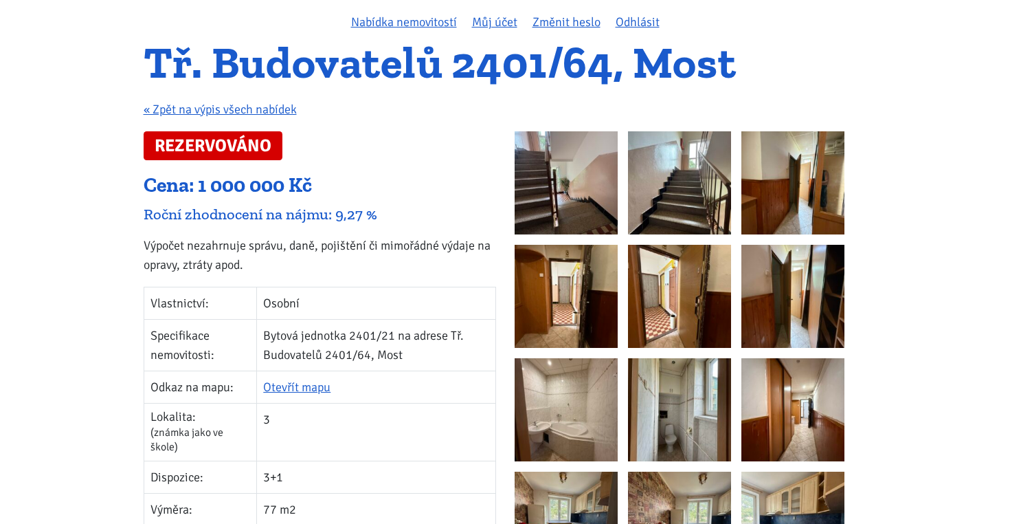
click at [548, 196] on img at bounding box center [566, 182] width 103 height 103
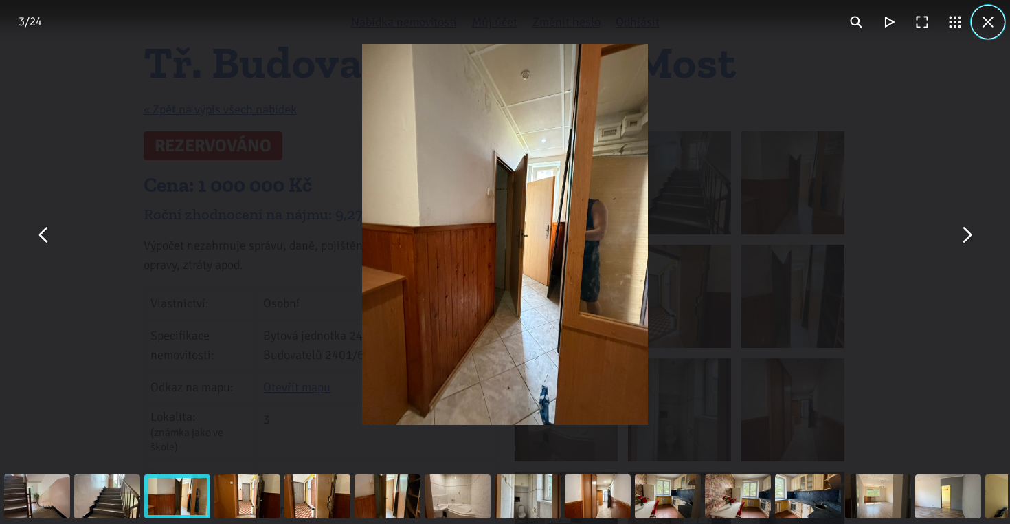
click at [993, 20] on button "You can close this modal content with the ESC key" at bounding box center [988, 21] width 33 height 33
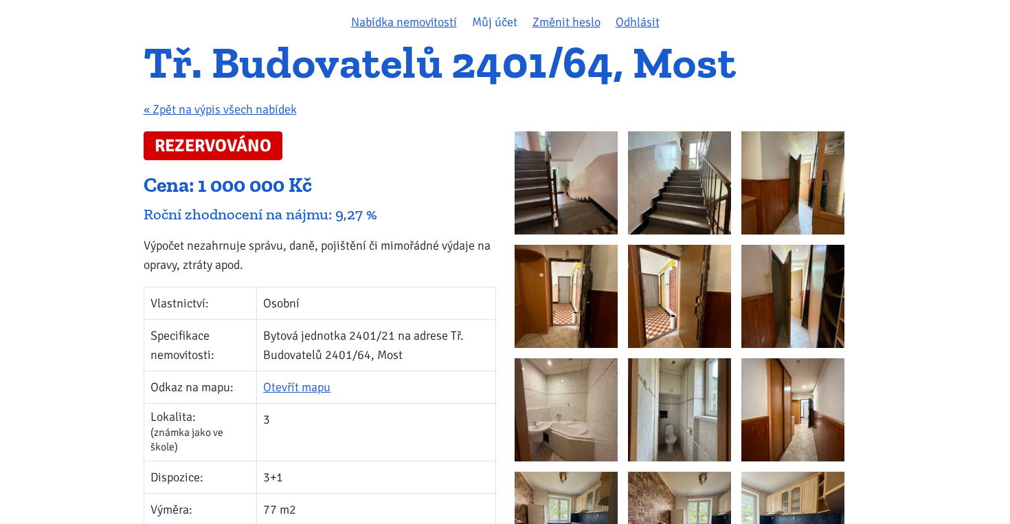
click at [503, 25] on link "Můj účet" at bounding box center [494, 21] width 45 height 15
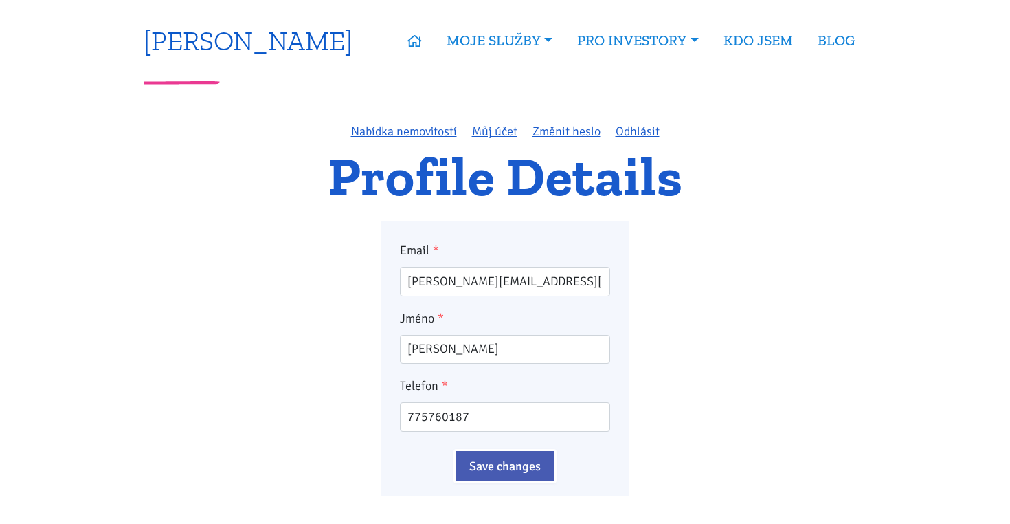
click at [235, 48] on link "[PERSON_NAME]" at bounding box center [248, 40] width 209 height 27
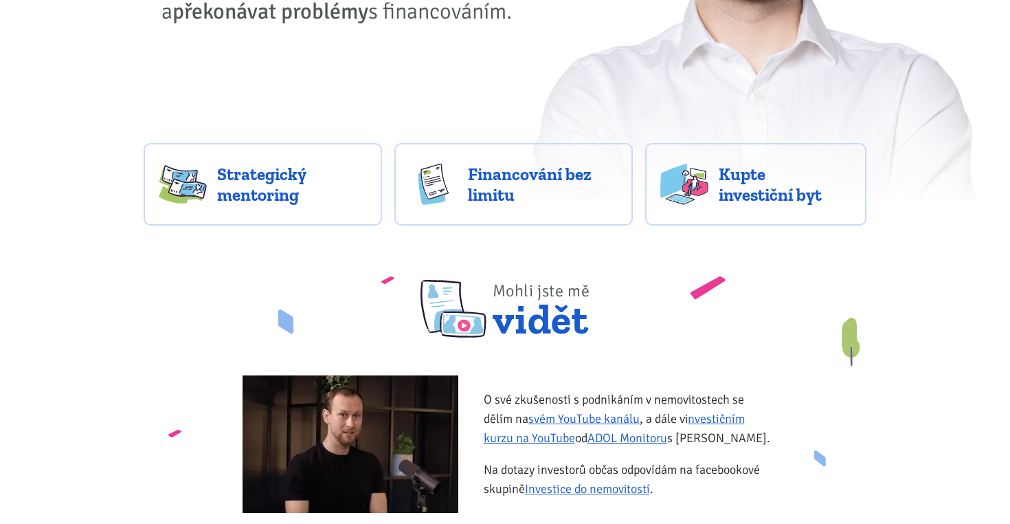
scroll to position [357, 0]
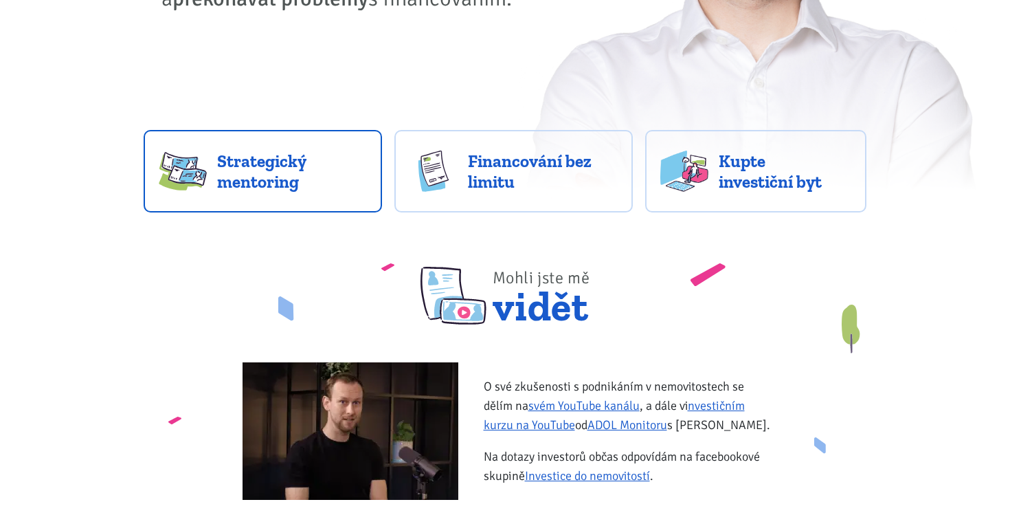
click at [242, 188] on span "Strategický mentoring" at bounding box center [292, 171] width 150 height 41
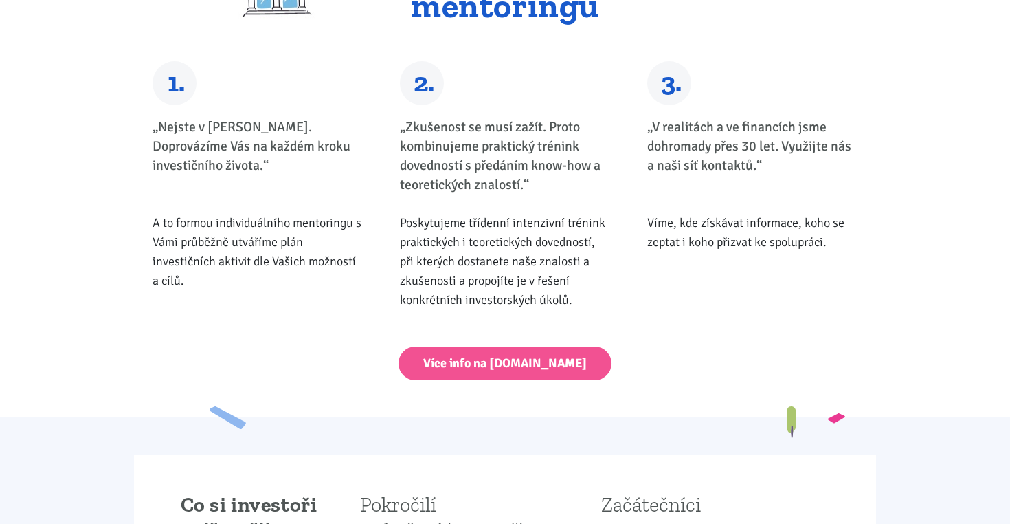
scroll to position [539, 0]
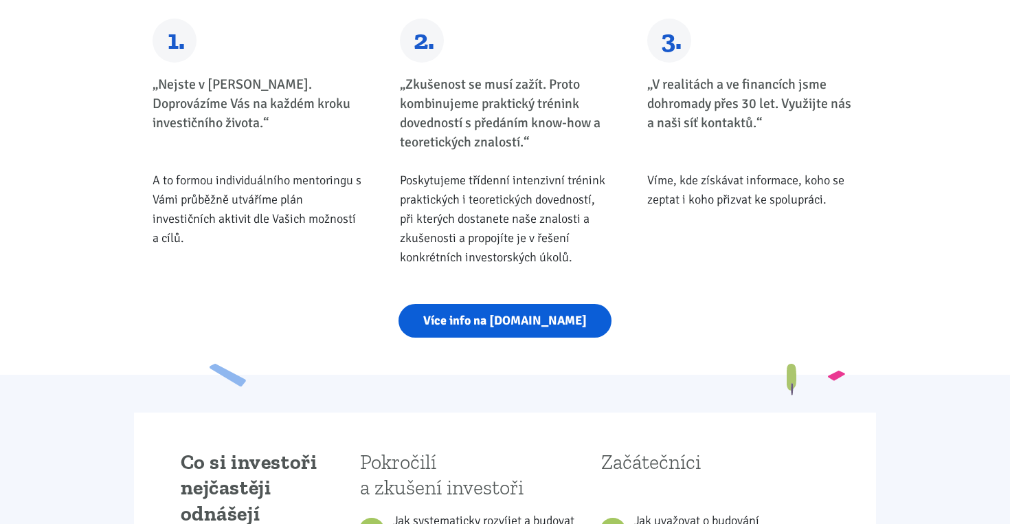
click at [408, 332] on link "Více info na strategickymentoring.cz" at bounding box center [505, 321] width 213 height 34
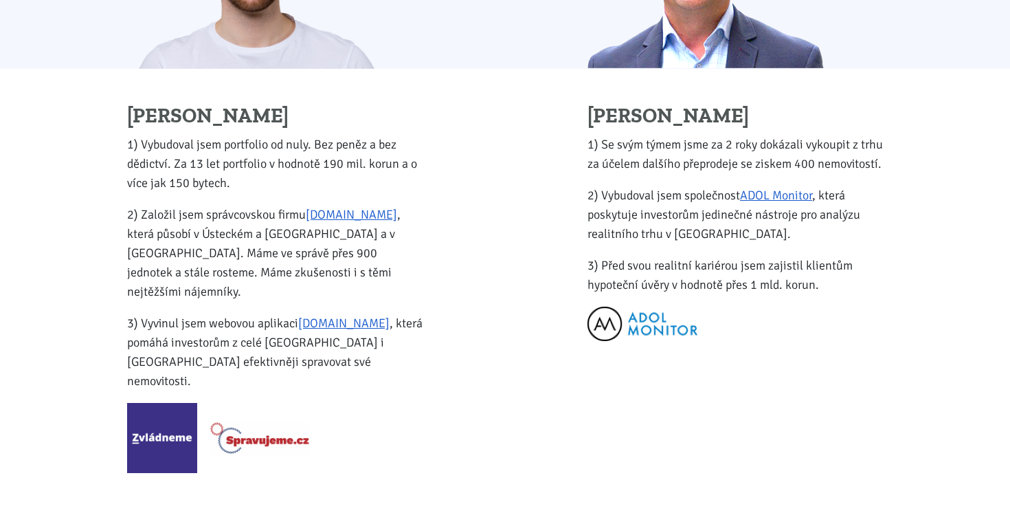
scroll to position [1663, 0]
click at [782, 203] on link "ADOL Monitor" at bounding box center [776, 195] width 72 height 15
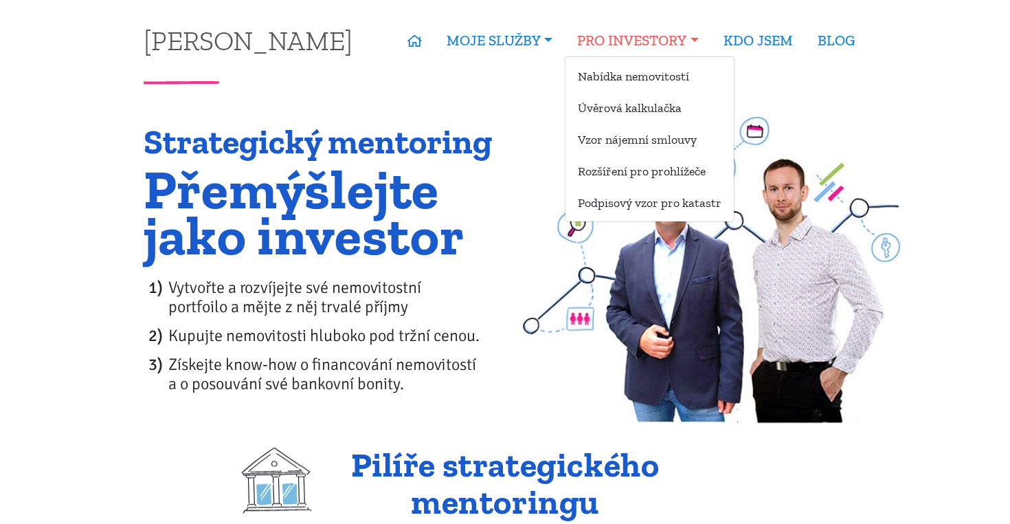
scroll to position [0, 0]
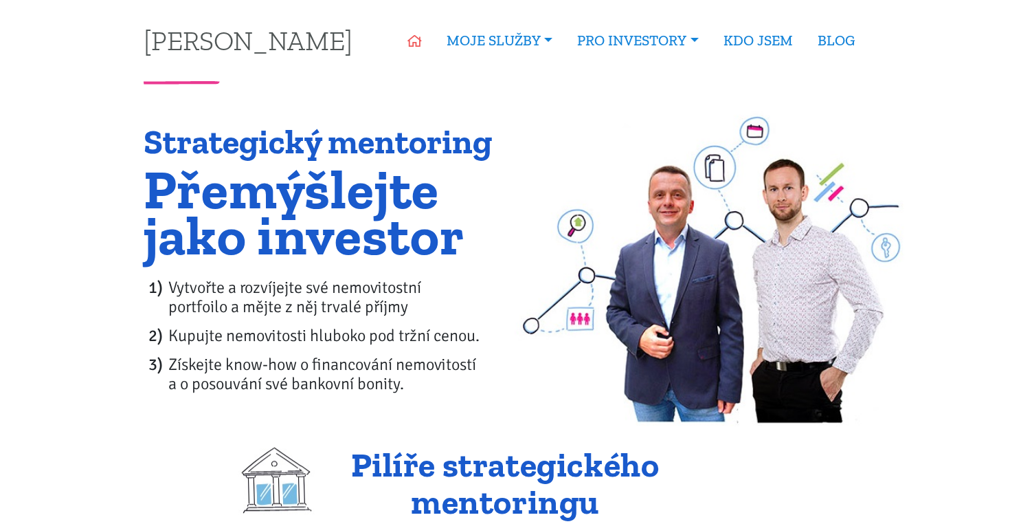
click at [410, 37] on icon at bounding box center [415, 41] width 14 height 12
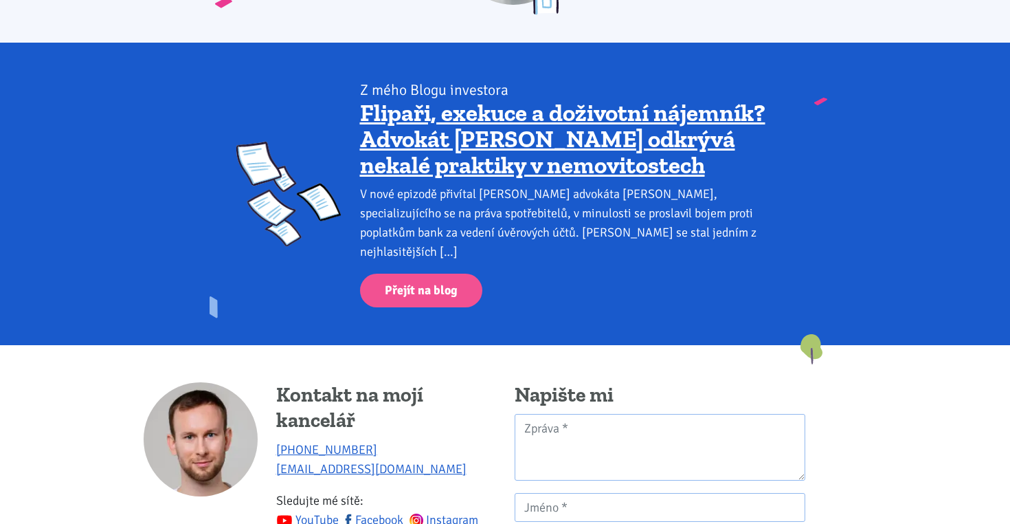
scroll to position [1777, 0]
